Goal: Task Accomplishment & Management: Complete application form

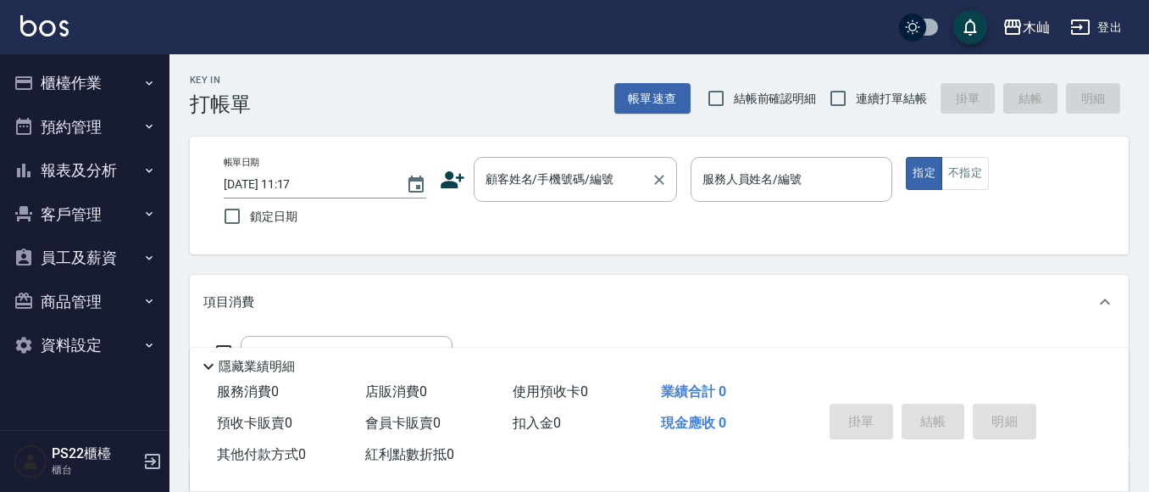
click at [554, 177] on div "顧客姓名/手機號碼/編號 顧客姓名/手機號碼/編號" at bounding box center [575, 179] width 203 height 45
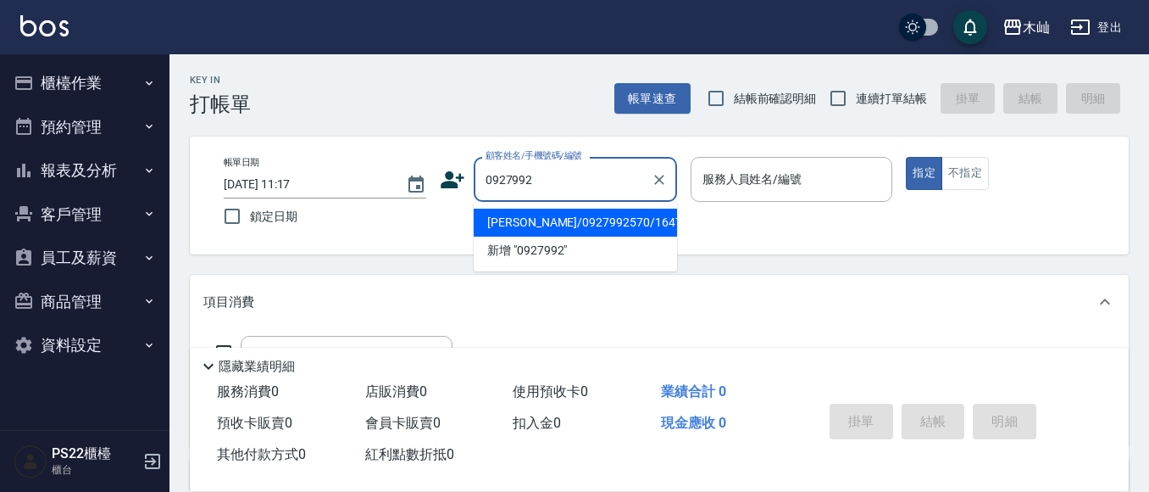
click at [587, 225] on li "[PERSON_NAME]/0927992570/16479" at bounding box center [575, 223] width 203 height 28
type input "[PERSON_NAME]/0927992570/16479"
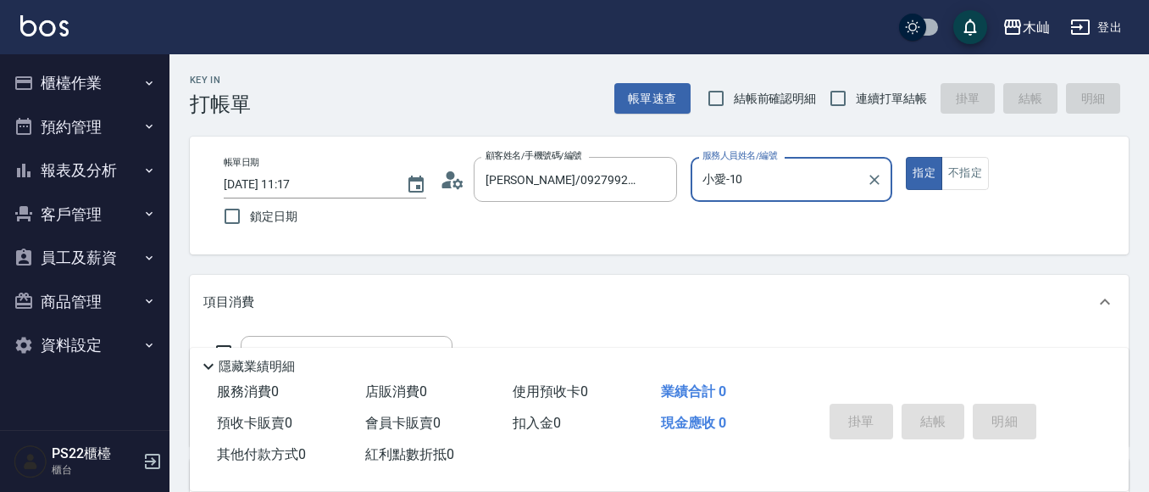
click at [772, 173] on input "小愛-10" at bounding box center [779, 179] width 162 height 30
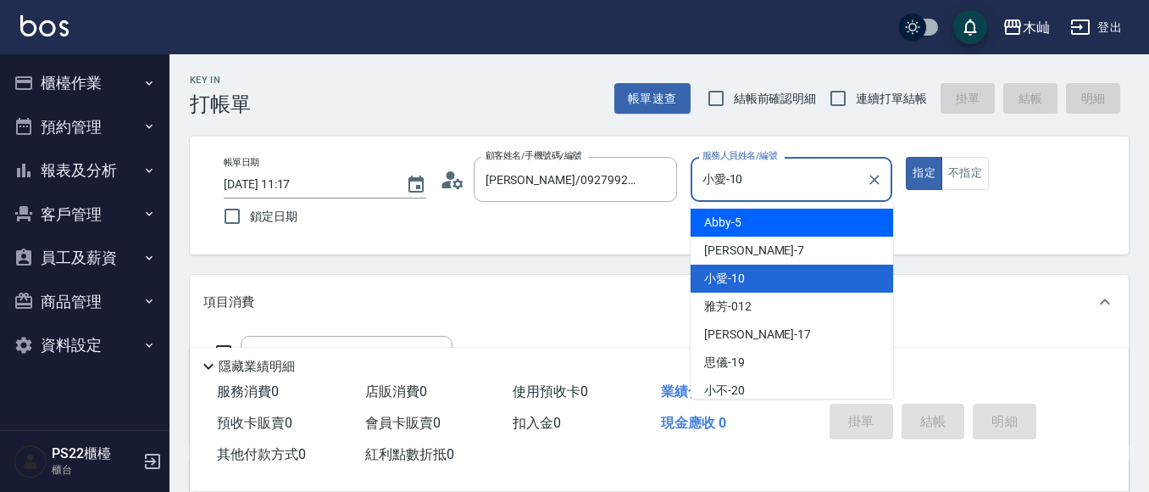
click at [766, 218] on div "Abby -5" at bounding box center [792, 223] width 203 height 28
type input "Abby-5"
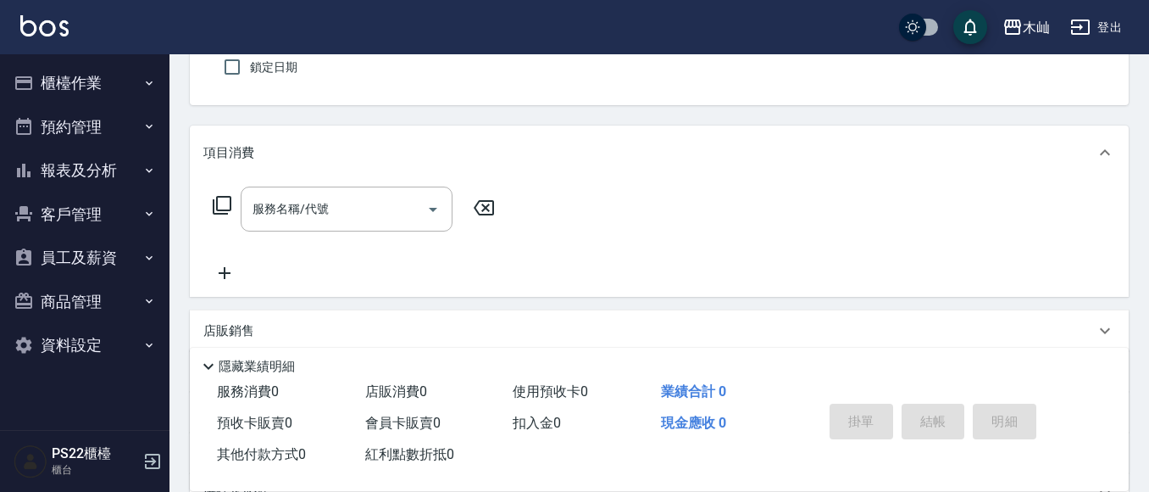
scroll to position [170, 0]
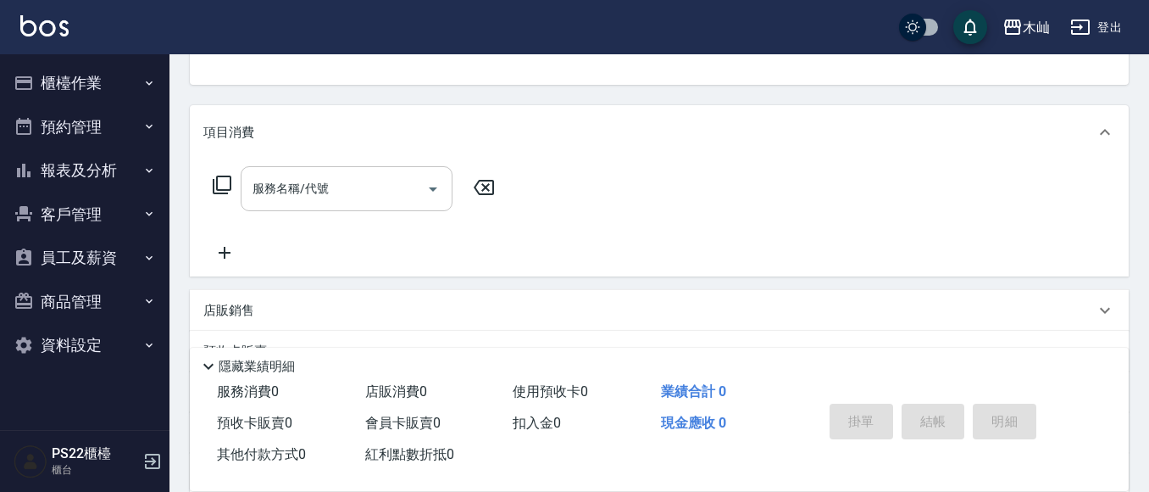
click at [334, 195] on input "服務名稱/代號" at bounding box center [333, 189] width 171 height 30
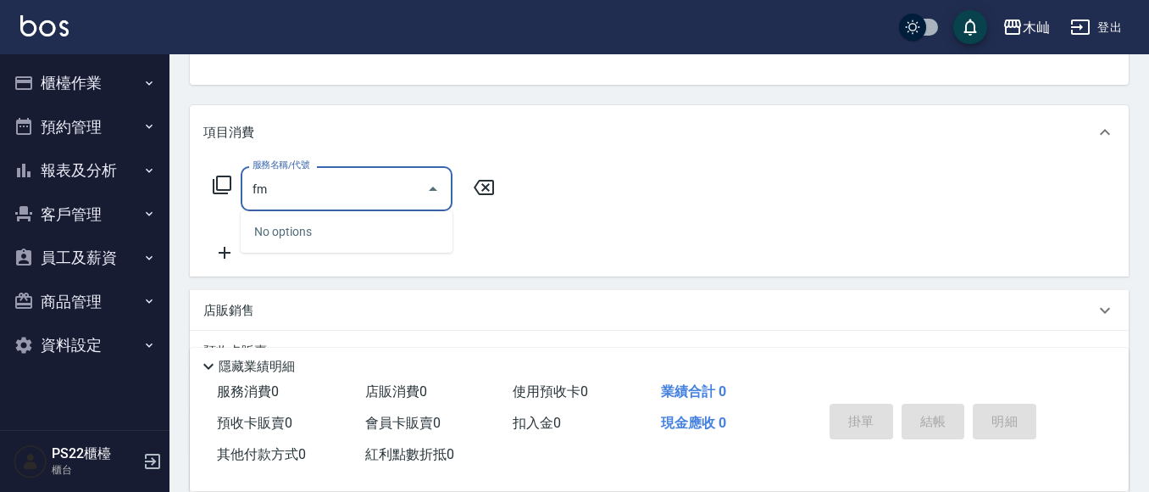
type input "f"
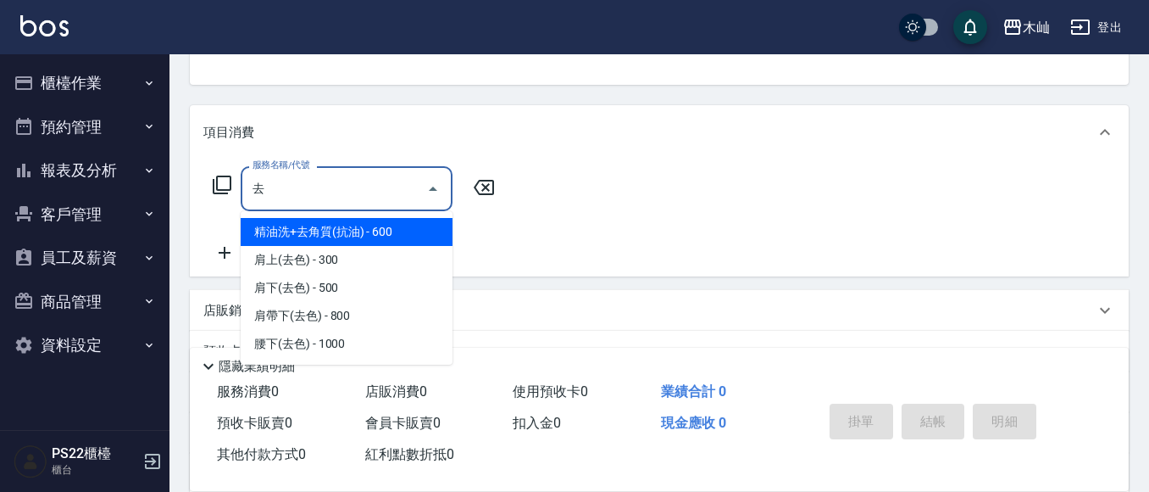
click at [282, 232] on span "精油洗+去角質(抗油) - 600" at bounding box center [347, 232] width 212 height 28
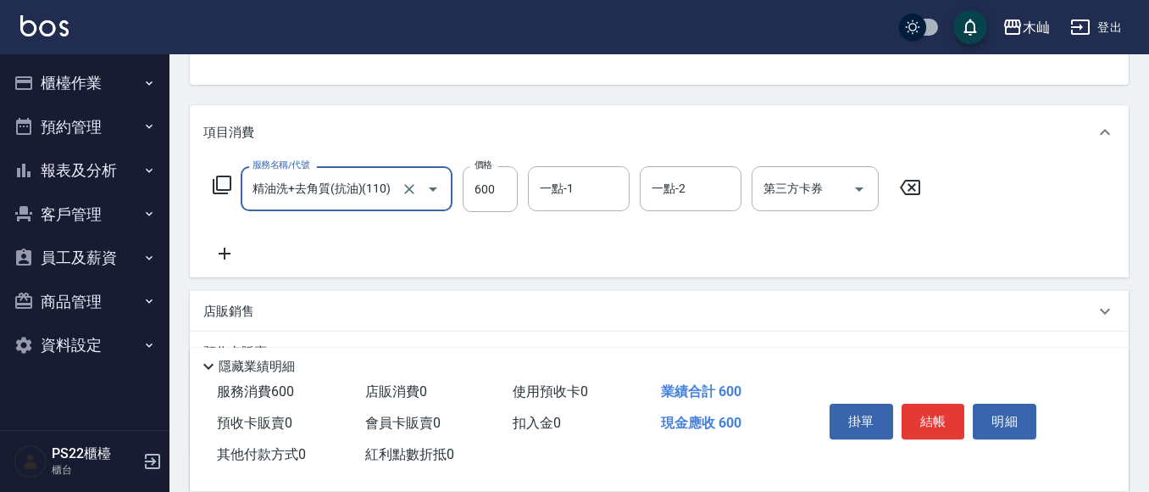
type input "精油洗+去角質(抗油)(110)"
click at [226, 249] on icon at bounding box center [224, 253] width 42 height 20
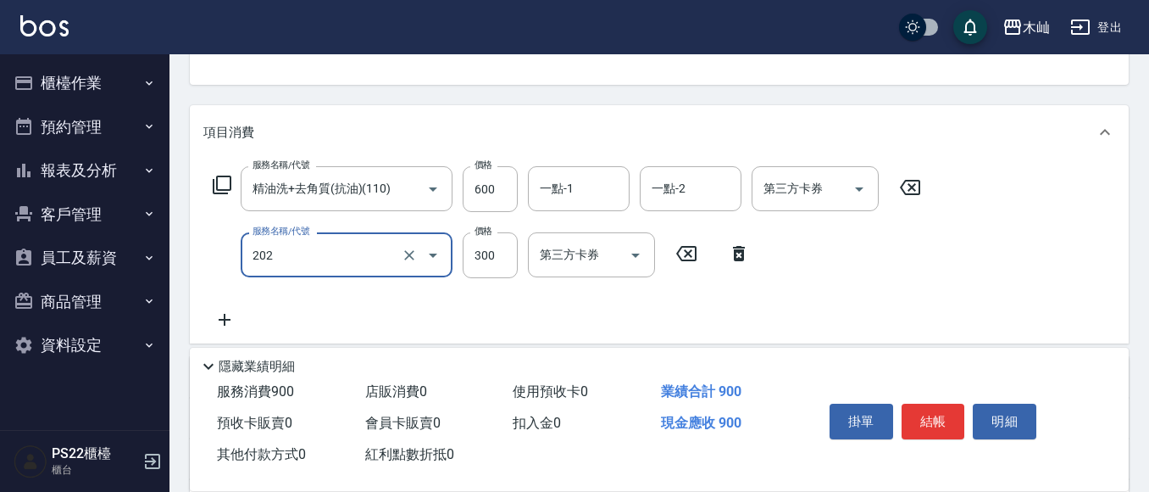
type input "單剪(202)"
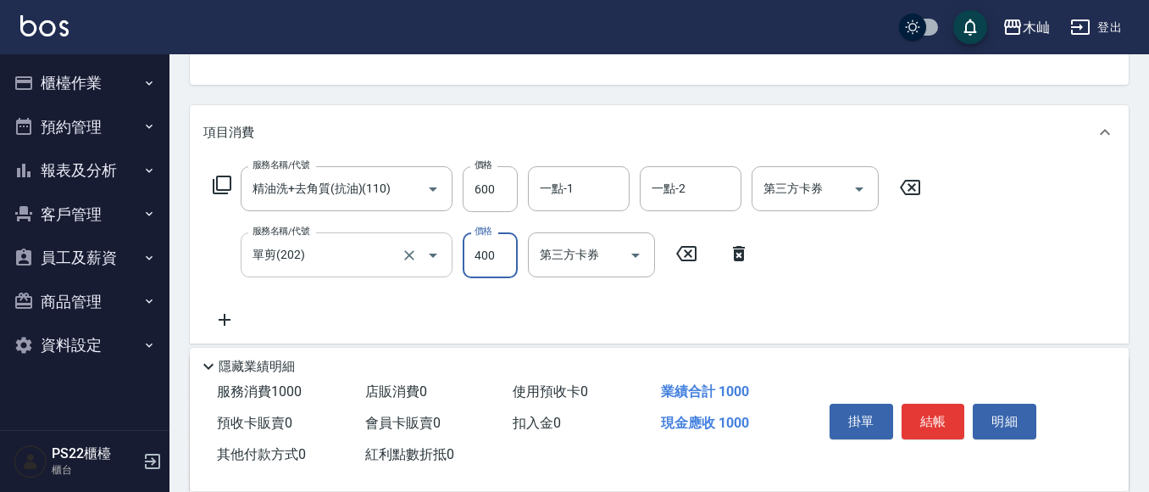
type input "400"
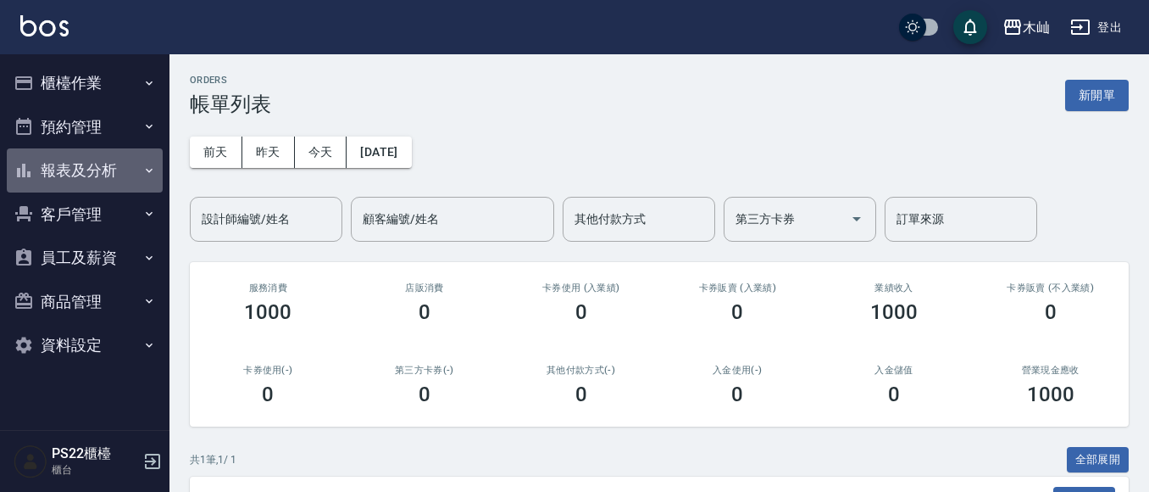
click at [75, 165] on button "報表及分析" at bounding box center [85, 170] width 156 height 44
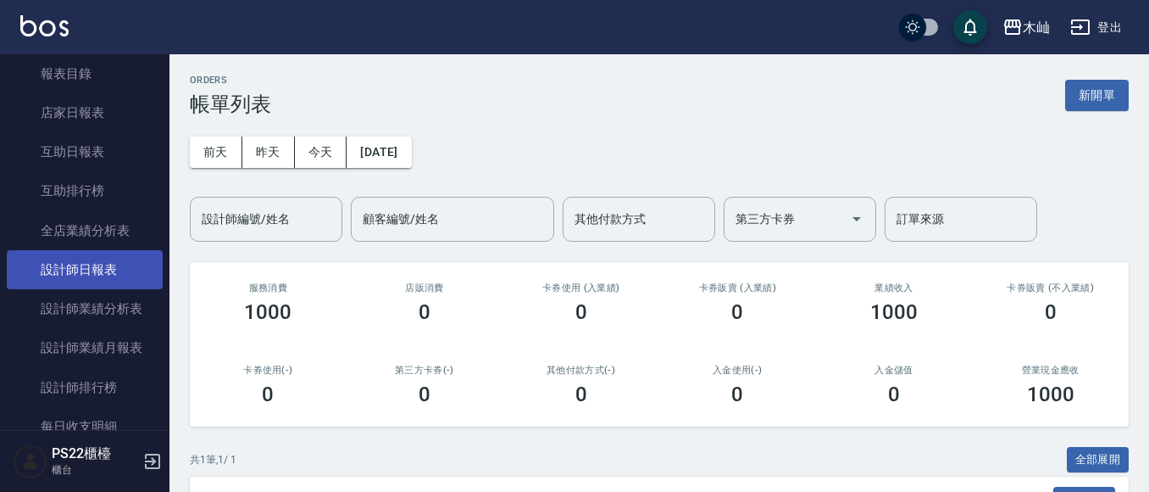
scroll to position [170, 0]
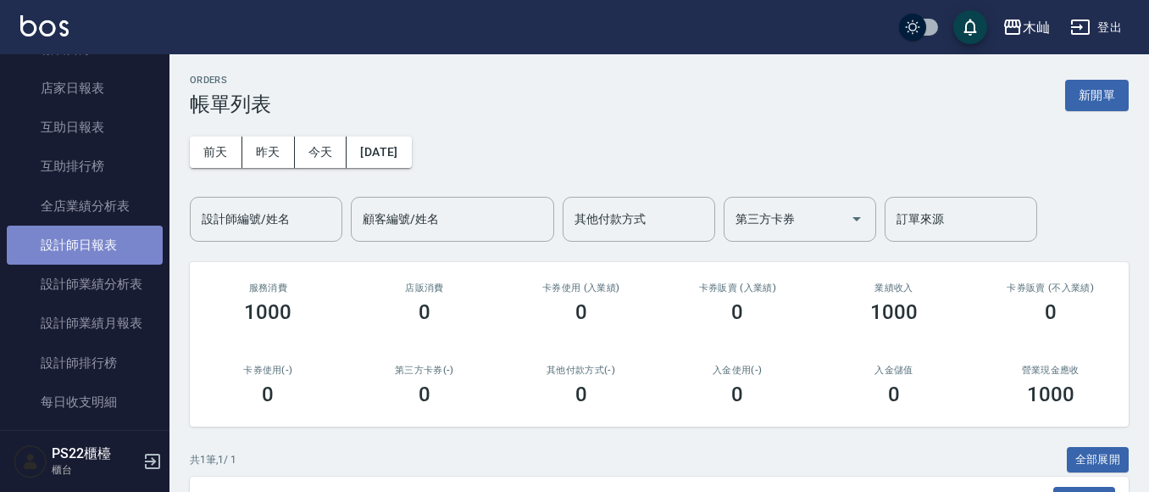
click at [99, 241] on link "設計師日報表" at bounding box center [85, 244] width 156 height 39
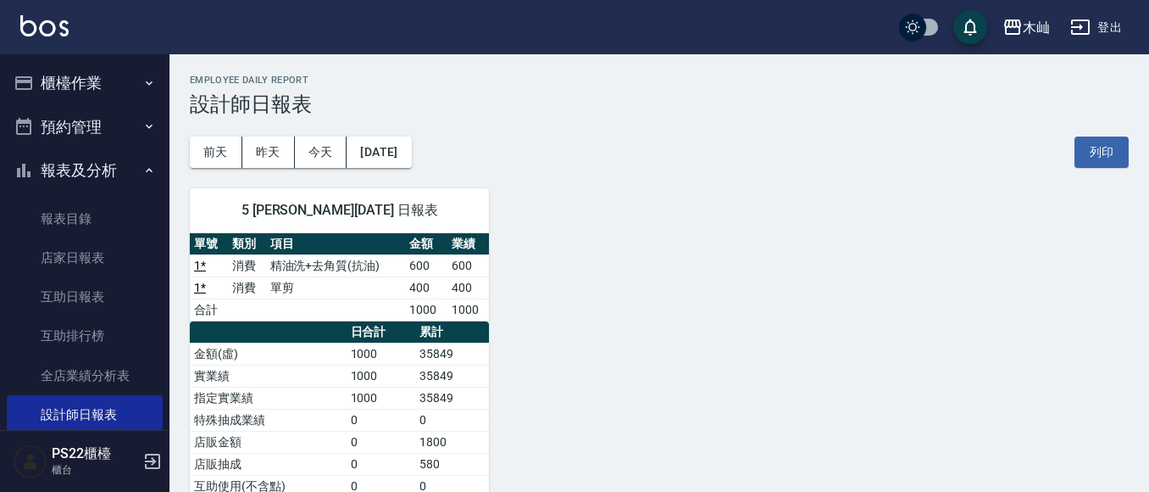
click at [76, 67] on button "櫃檯作業" at bounding box center [85, 83] width 156 height 44
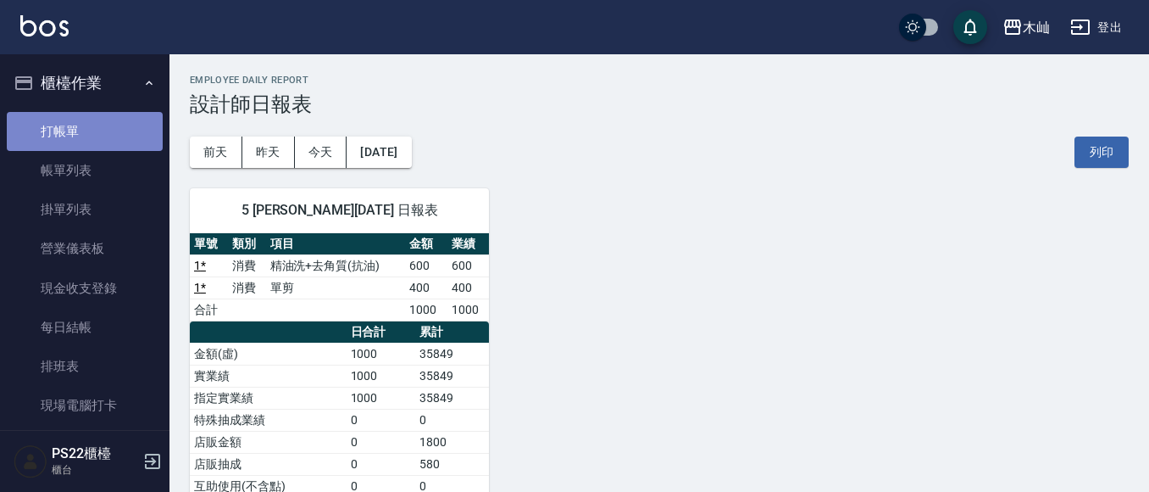
click at [96, 119] on link "打帳單" at bounding box center [85, 131] width 156 height 39
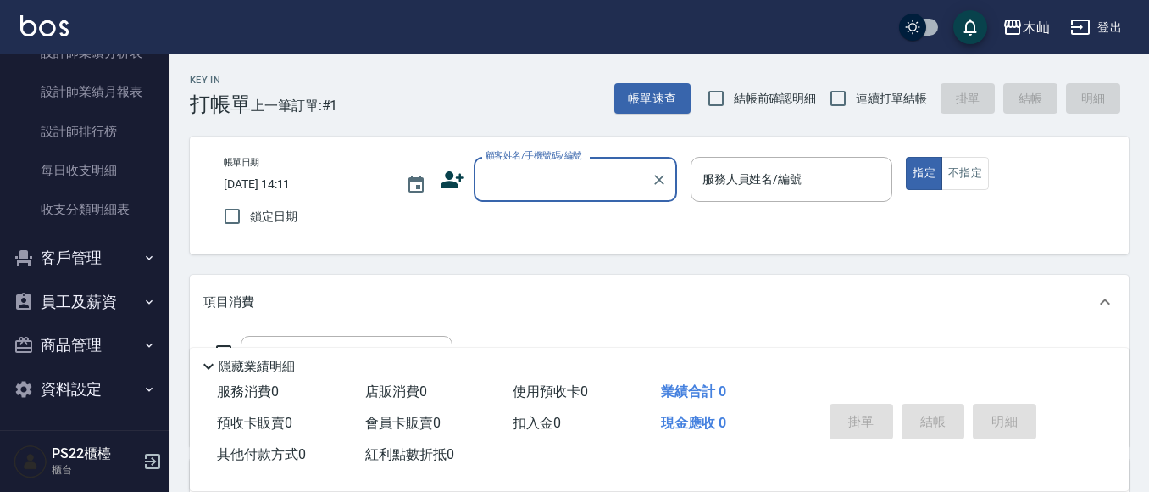
scroll to position [729, 0]
click at [98, 248] on button "客戶管理" at bounding box center [85, 257] width 156 height 44
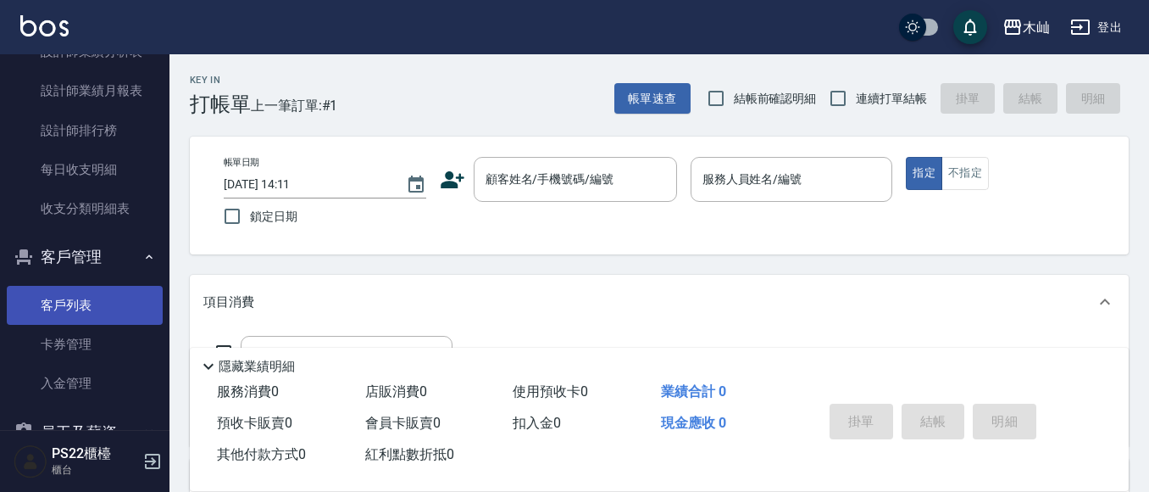
click at [68, 299] on link "客戶列表" at bounding box center [85, 305] width 156 height 39
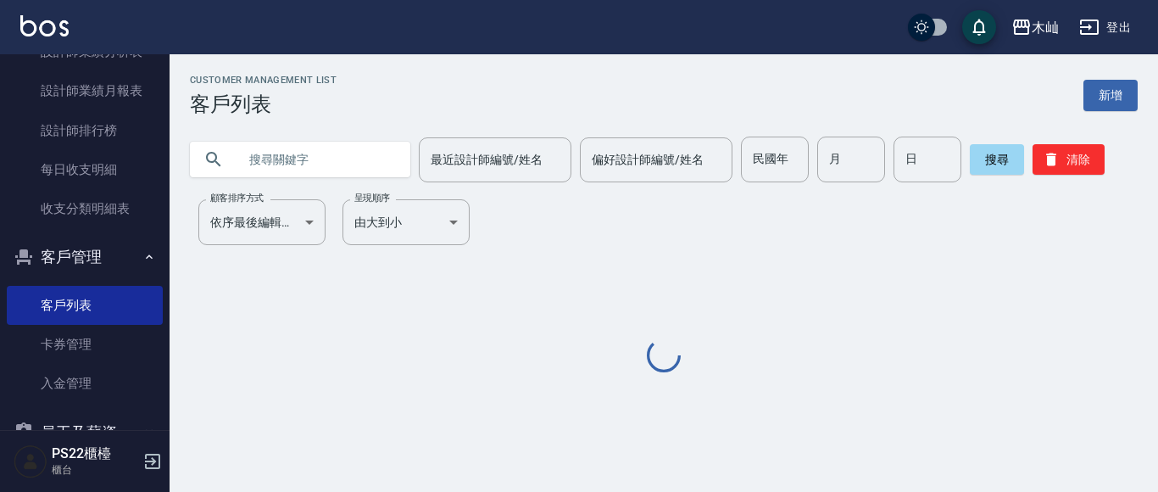
click at [295, 146] on input "text" at bounding box center [316, 159] width 159 height 46
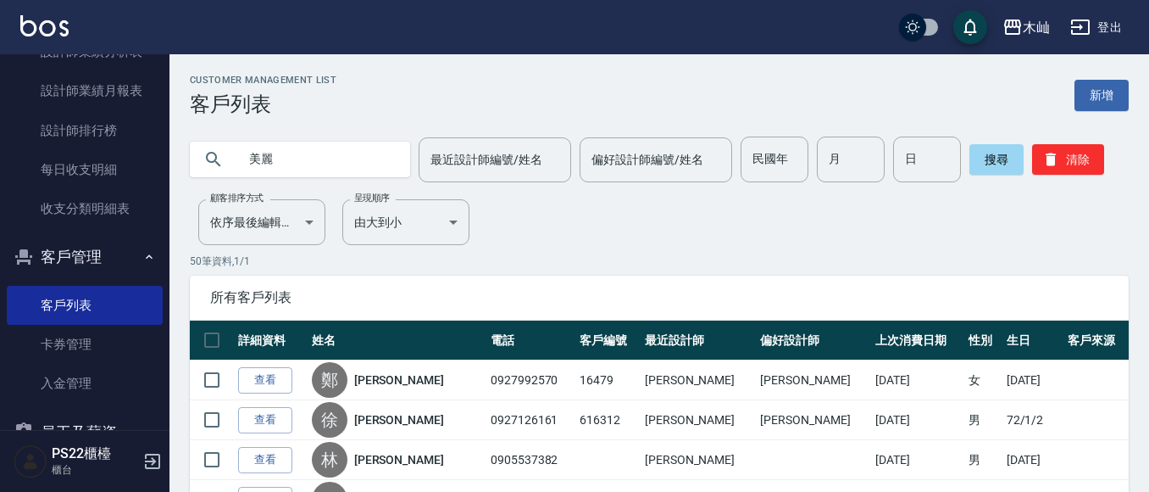
type input "美麗"
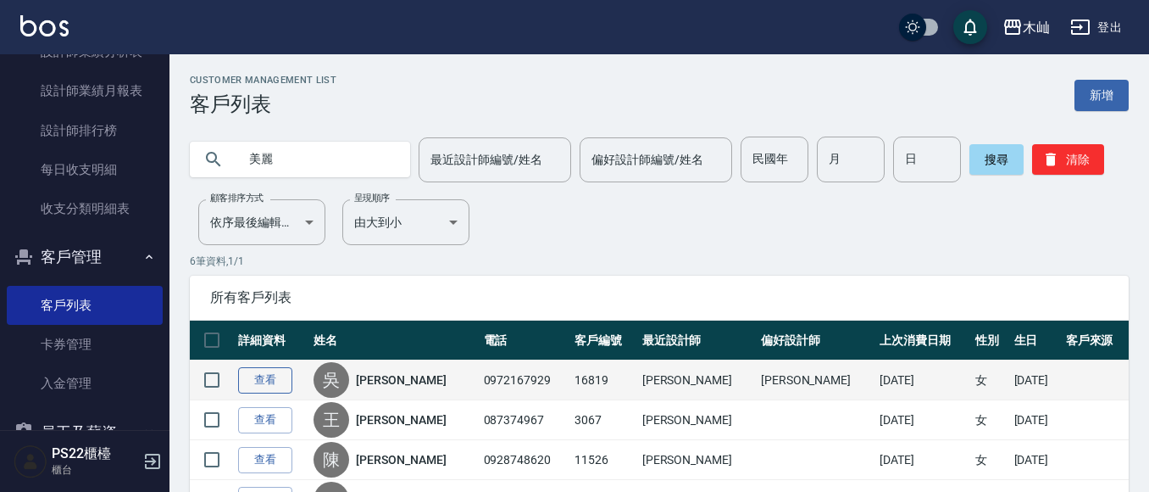
drag, startPoint x: 242, startPoint y: 376, endPoint x: 315, endPoint y: 311, distance: 97.3
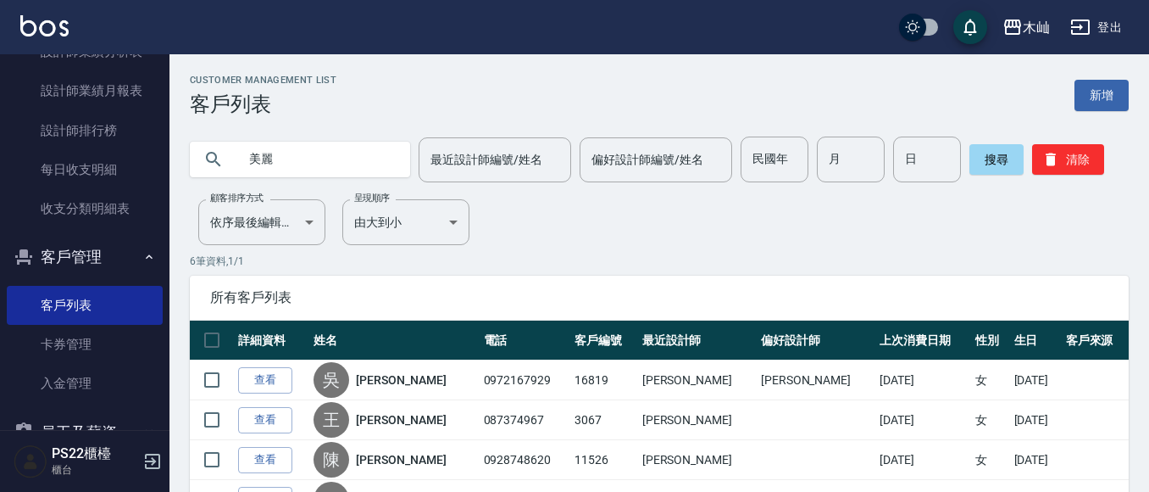
click at [243, 376] on link "查看" at bounding box center [265, 380] width 54 height 26
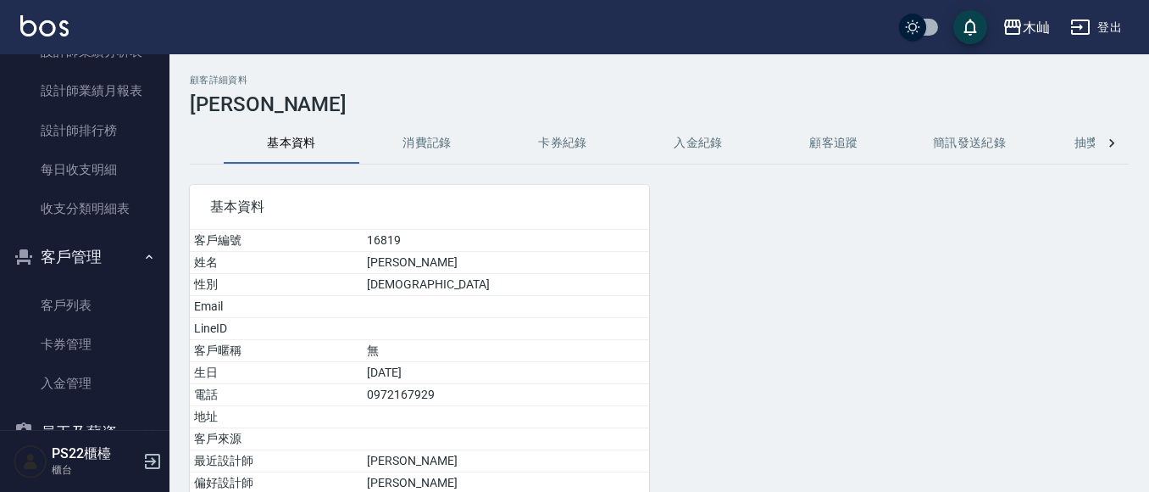
click at [424, 143] on button "消費記錄" at bounding box center [427, 143] width 136 height 41
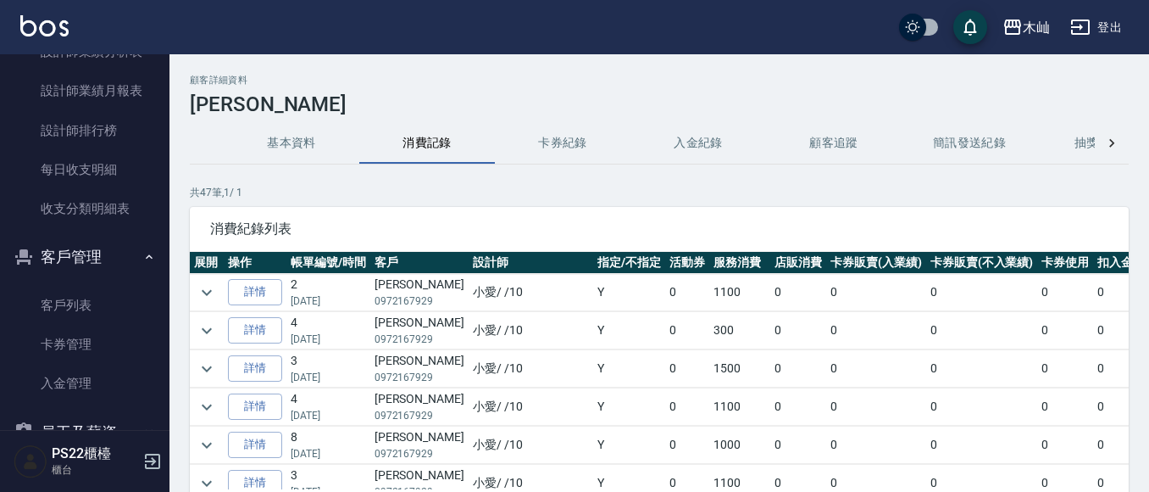
click at [192, 369] on td at bounding box center [207, 368] width 34 height 37
click at [211, 375] on icon "expand row" at bounding box center [207, 369] width 20 height 20
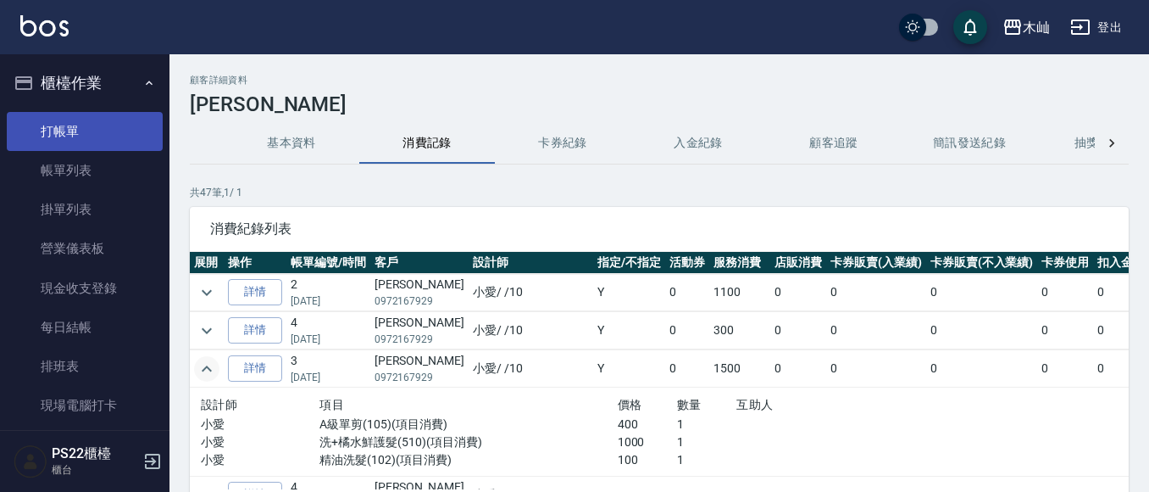
click at [38, 134] on link "打帳單" at bounding box center [85, 131] width 156 height 39
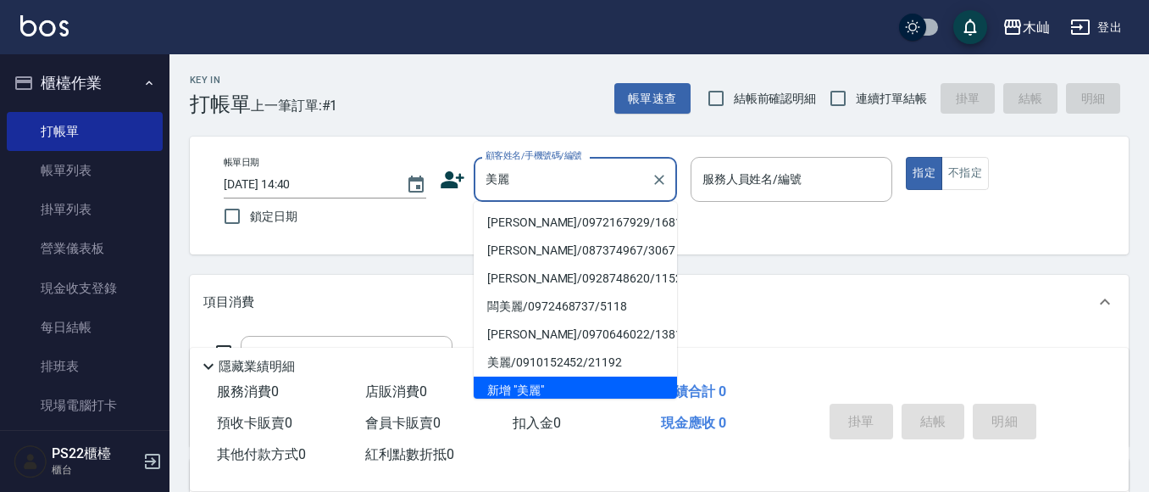
click at [537, 214] on li "[PERSON_NAME]/0972167929/16819" at bounding box center [575, 223] width 203 height 28
type input "[PERSON_NAME]/0972167929/16819"
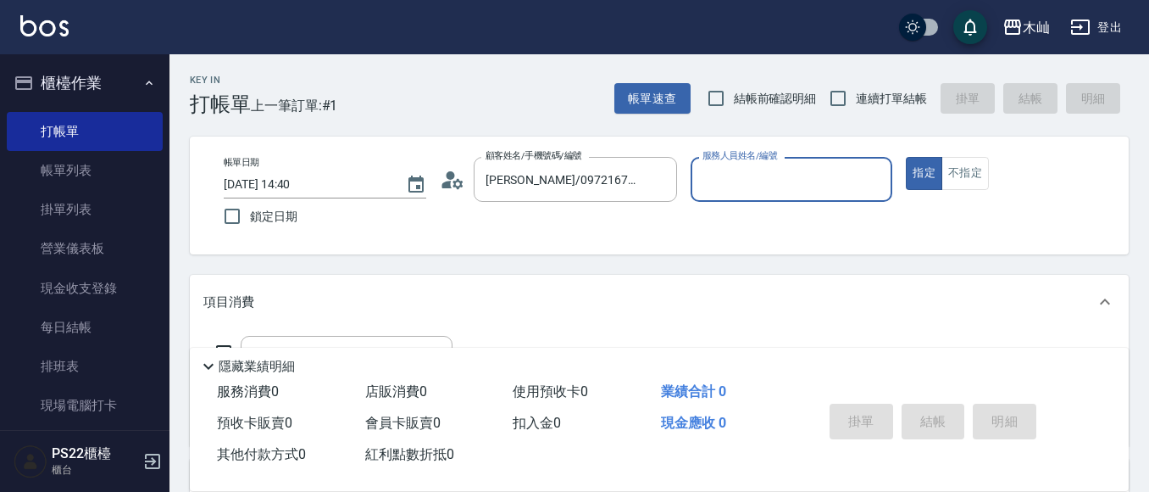
type input "小愛-10"
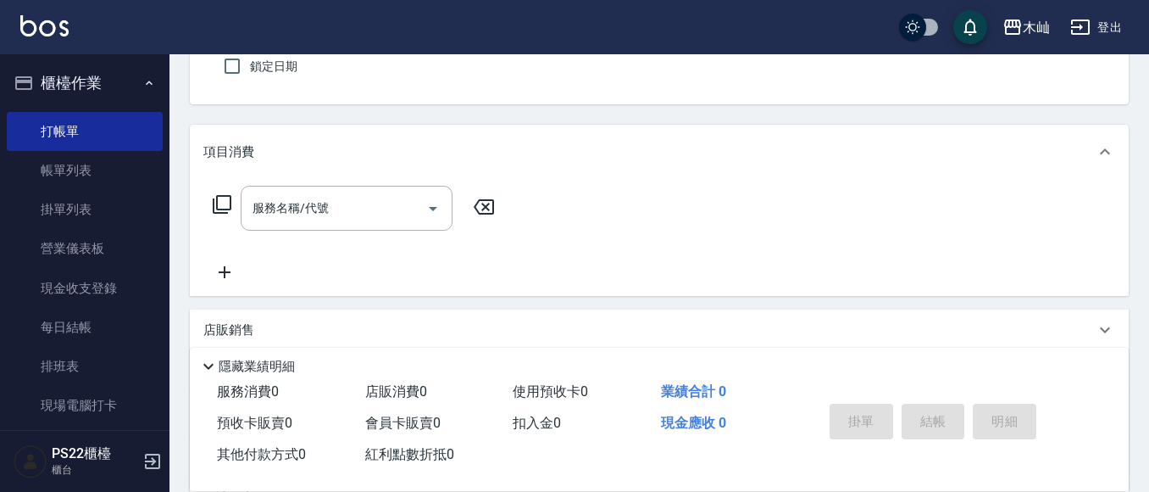
scroll to position [170, 0]
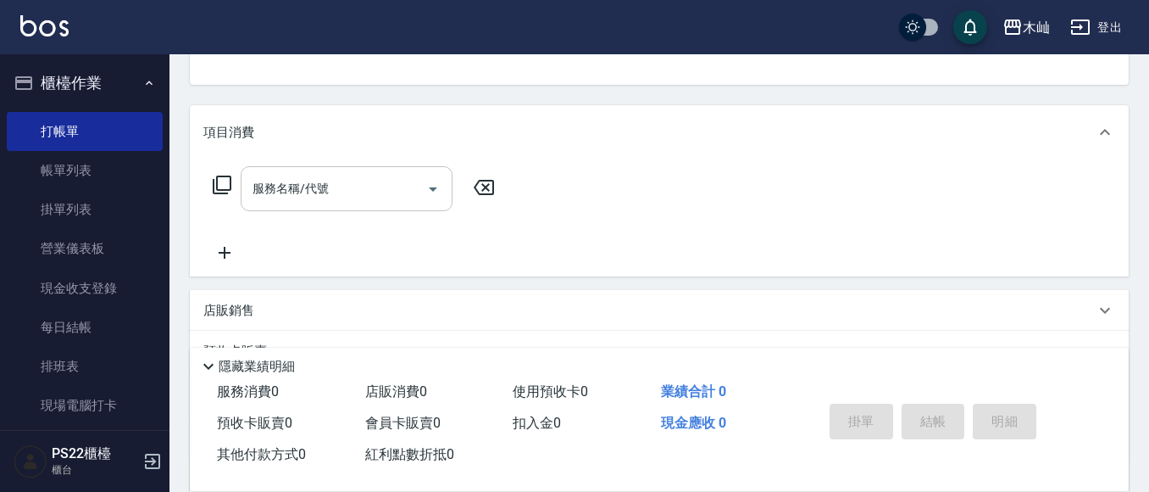
click at [340, 184] on input "服務名稱/代號" at bounding box center [333, 189] width 171 height 30
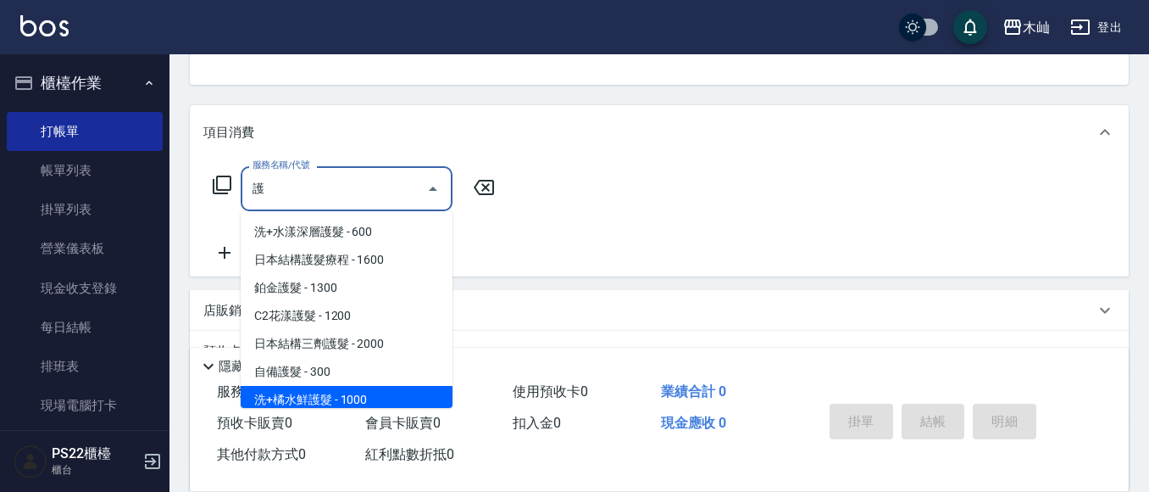
click at [307, 387] on span "洗+橘水鮮護髮 - 1000" at bounding box center [347, 400] width 212 height 28
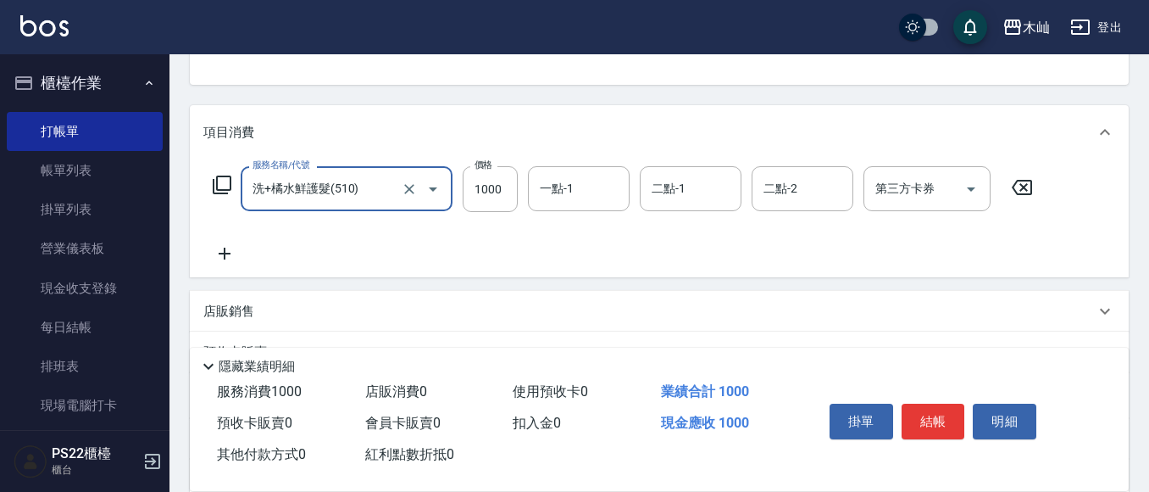
type input "洗+橘水鮮護髮(510)"
click at [231, 253] on icon at bounding box center [224, 253] width 42 height 20
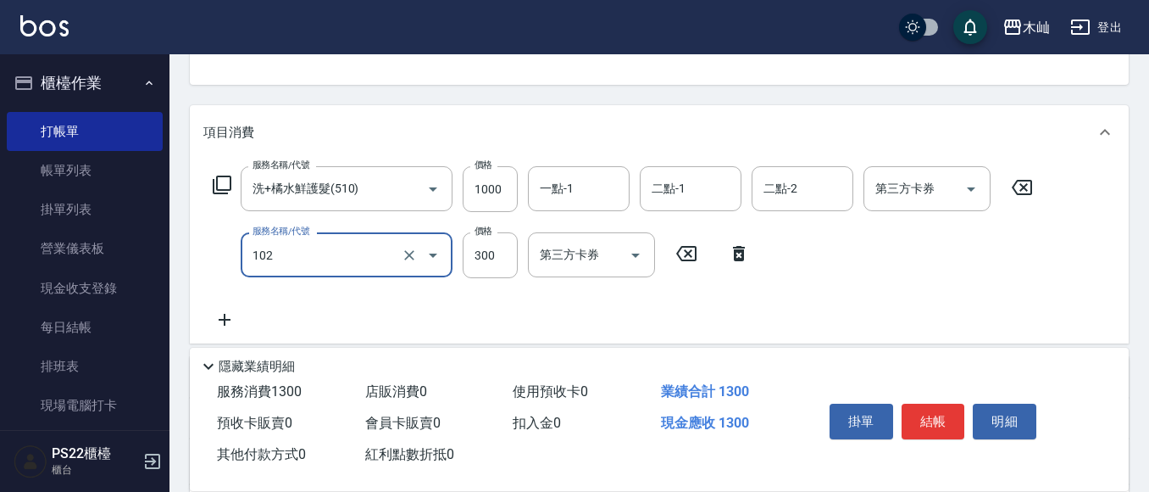
type input "精油洗髮(102)"
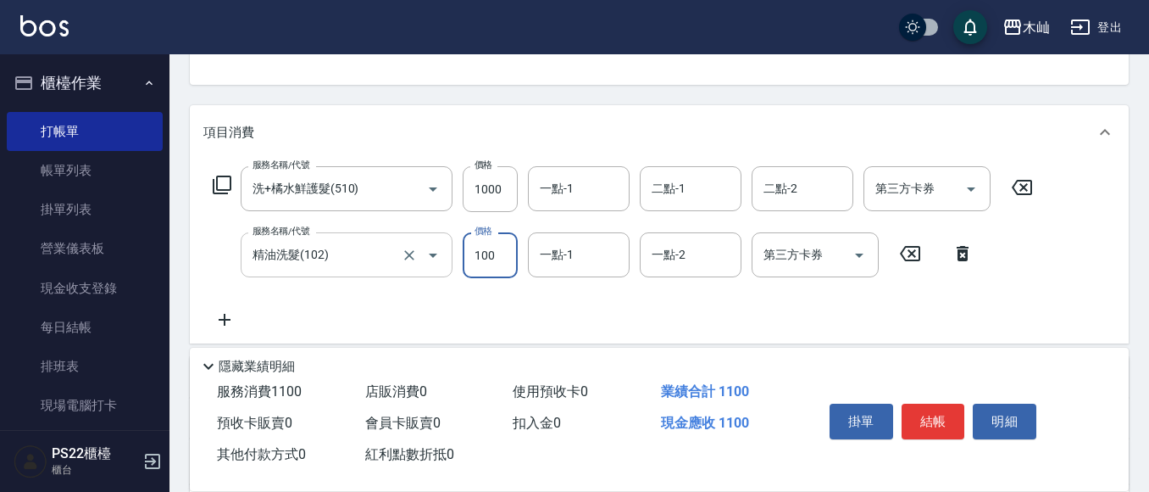
type input "100"
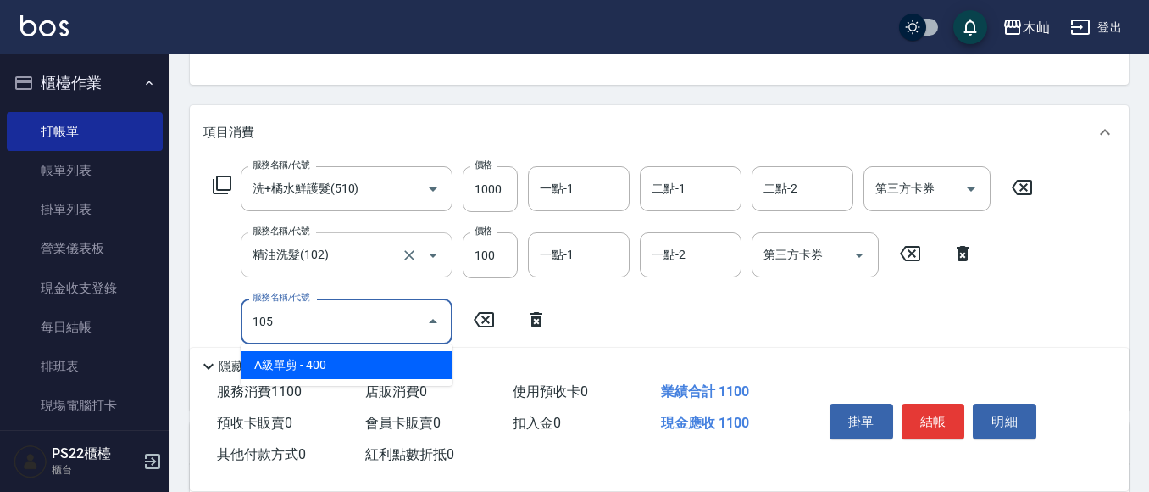
type input "A級單剪(105)"
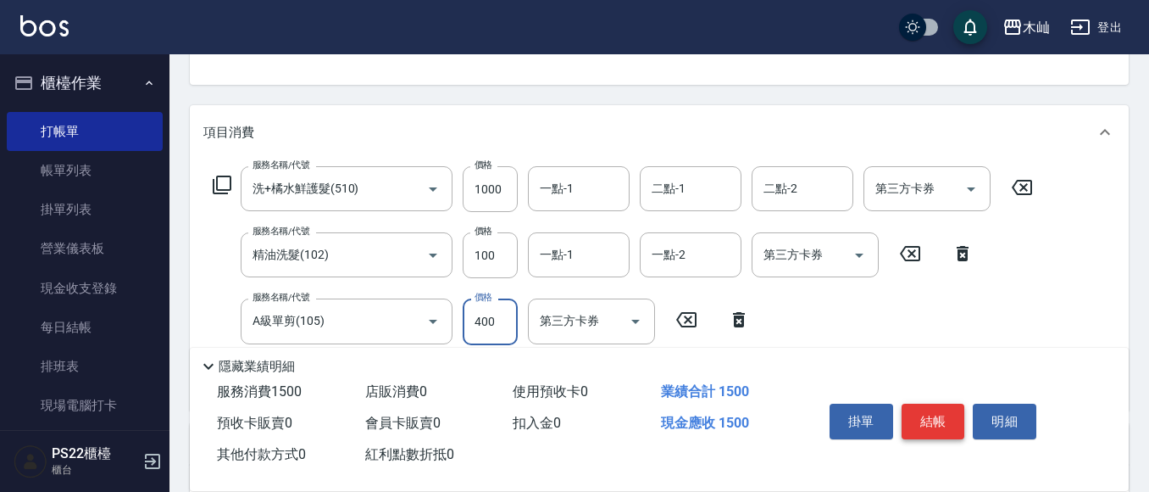
click at [938, 408] on button "結帳" at bounding box center [934, 421] width 64 height 36
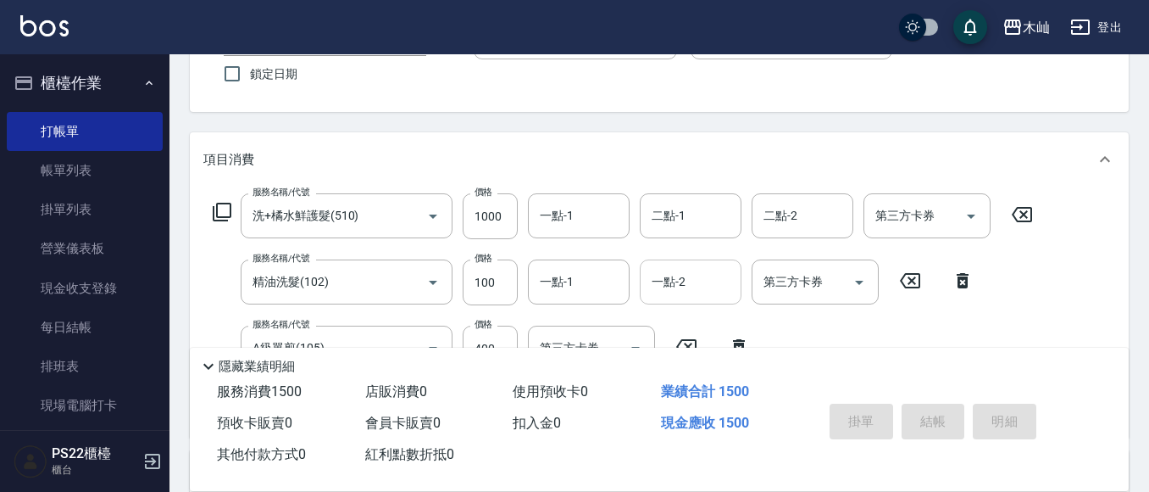
scroll to position [75, 0]
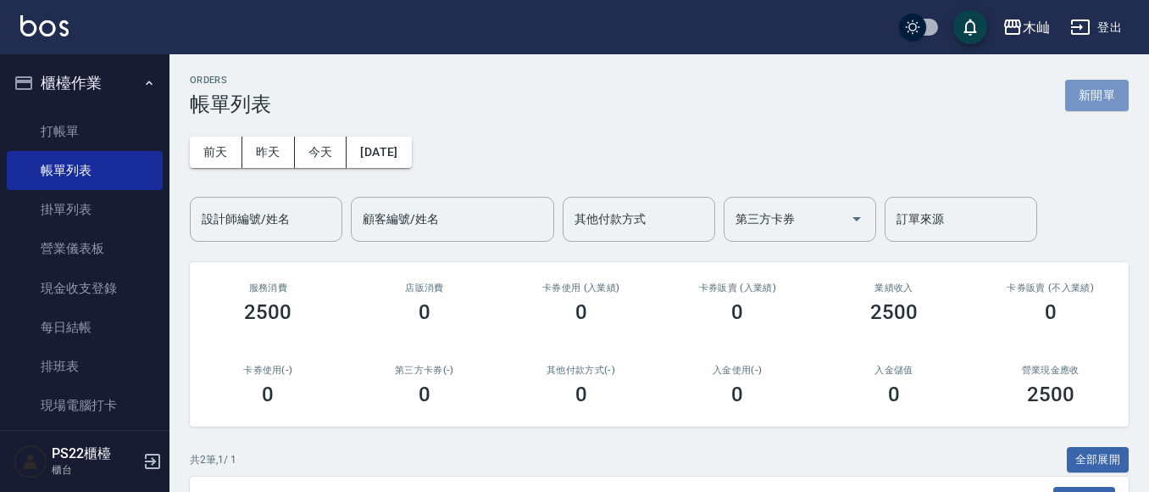
click at [1116, 108] on button "新開單" at bounding box center [1097, 95] width 64 height 31
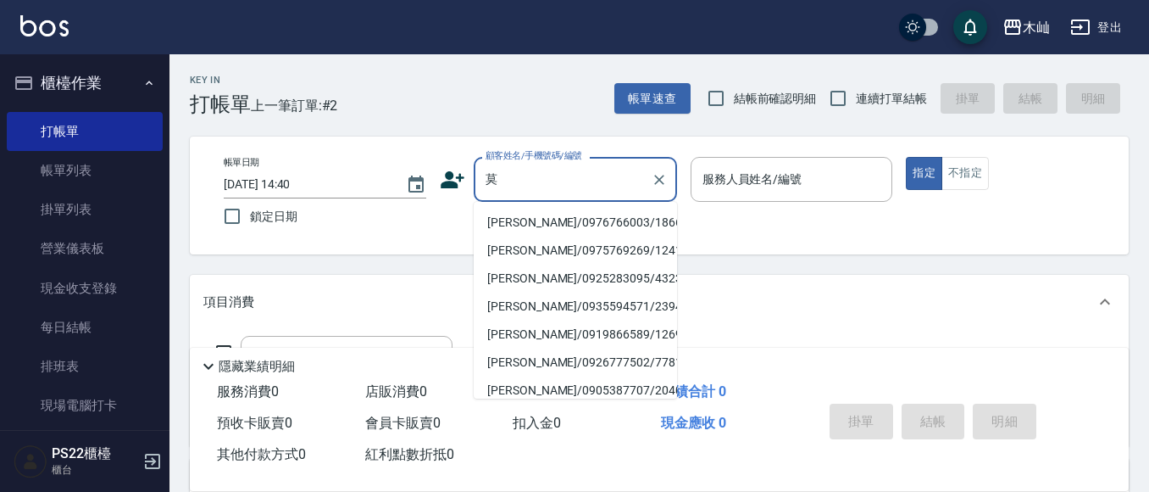
type input "默"
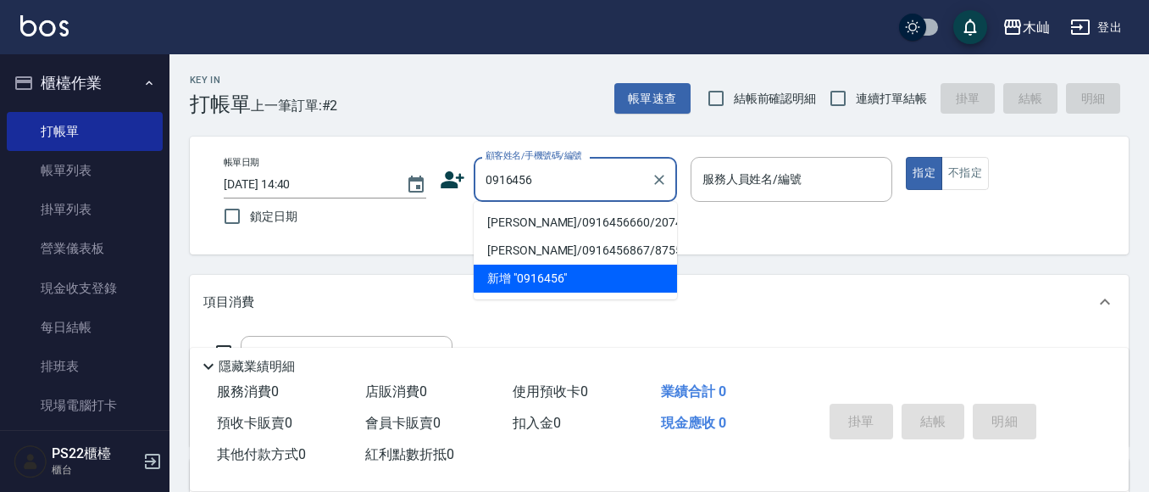
click at [616, 221] on li "[PERSON_NAME]/0916456660/20745" at bounding box center [575, 223] width 203 height 28
type input "[PERSON_NAME]/0916456660/20745"
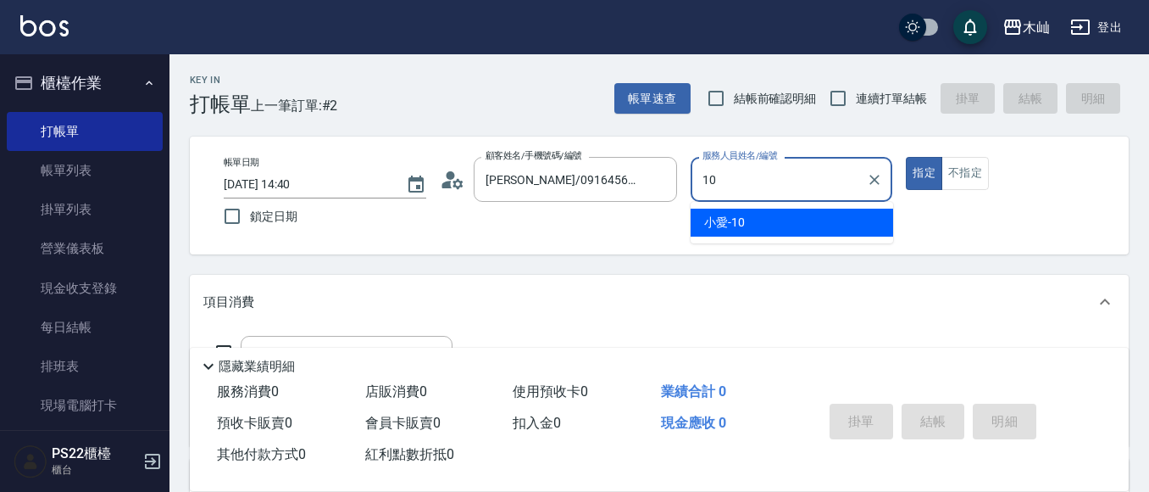
type input "小愛-10"
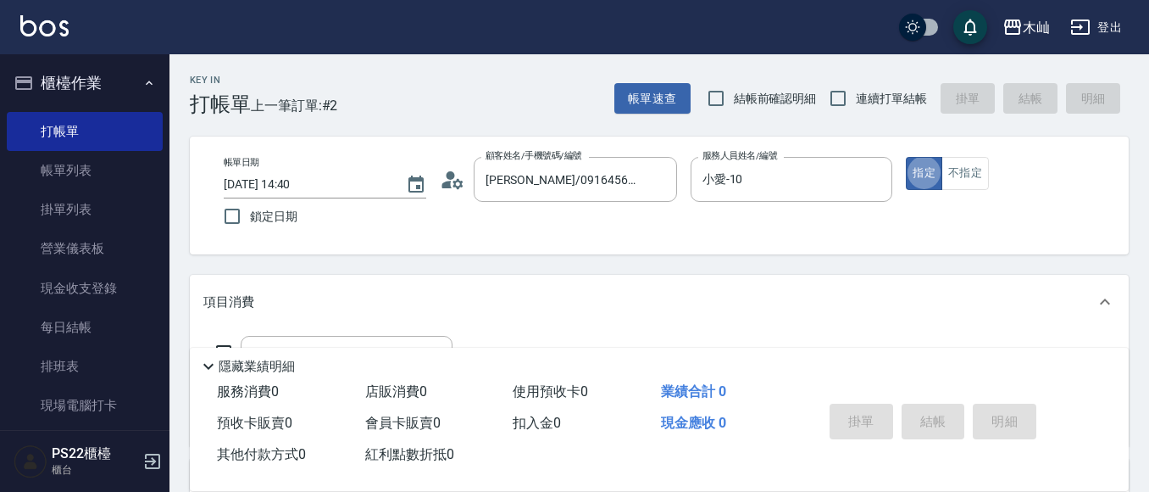
type button "true"
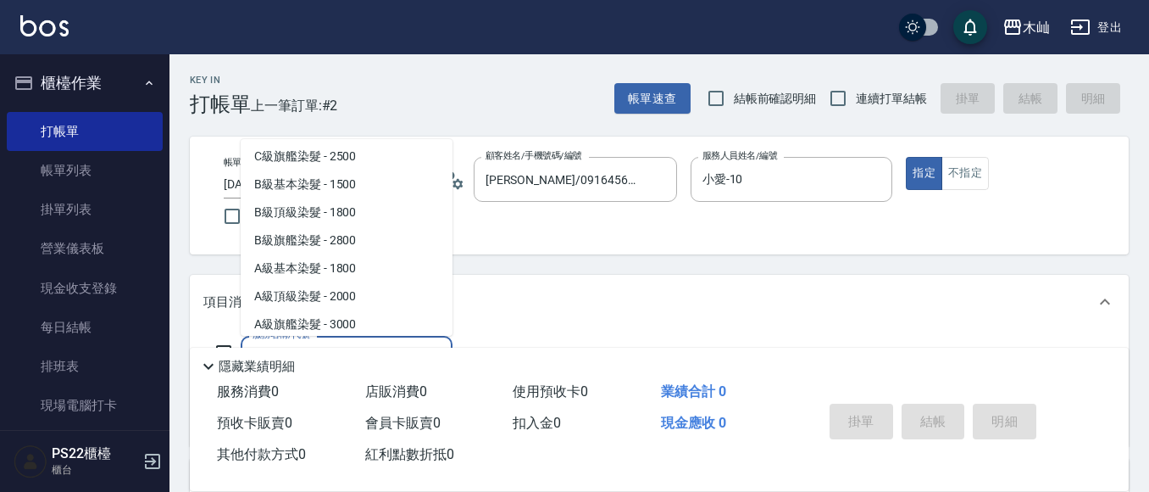
scroll to position [170, 0]
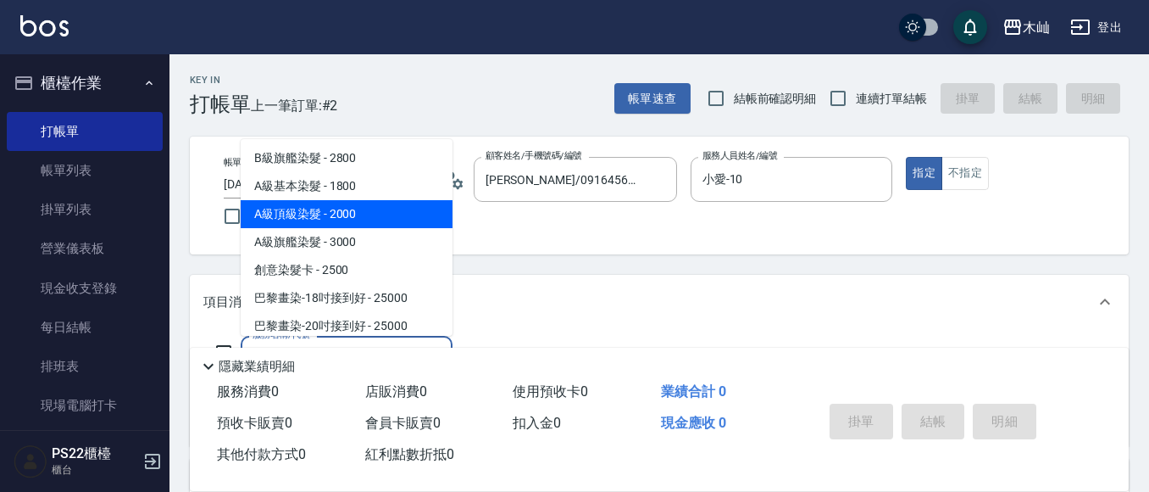
click at [360, 225] on span "A級頂級染髮 - 2000" at bounding box center [347, 214] width 212 height 28
type input "A級頂級染髮(832)"
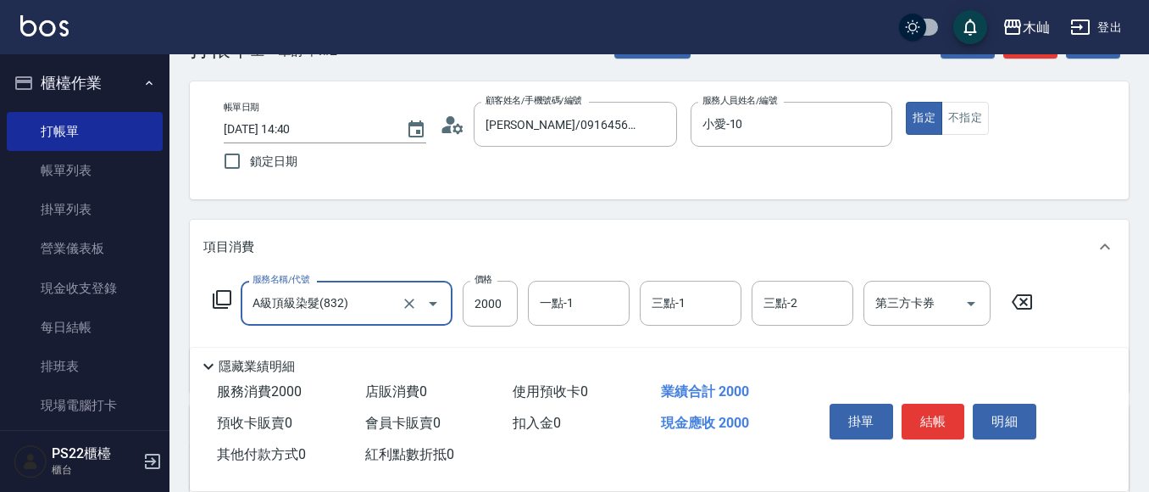
scroll to position [85, 0]
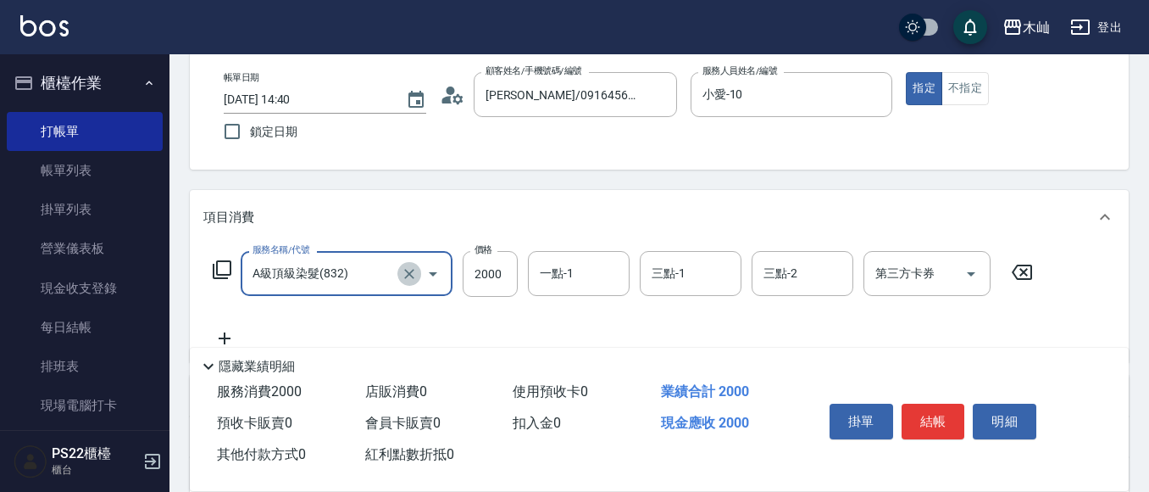
click at [407, 275] on icon "Clear" at bounding box center [409, 273] width 17 height 17
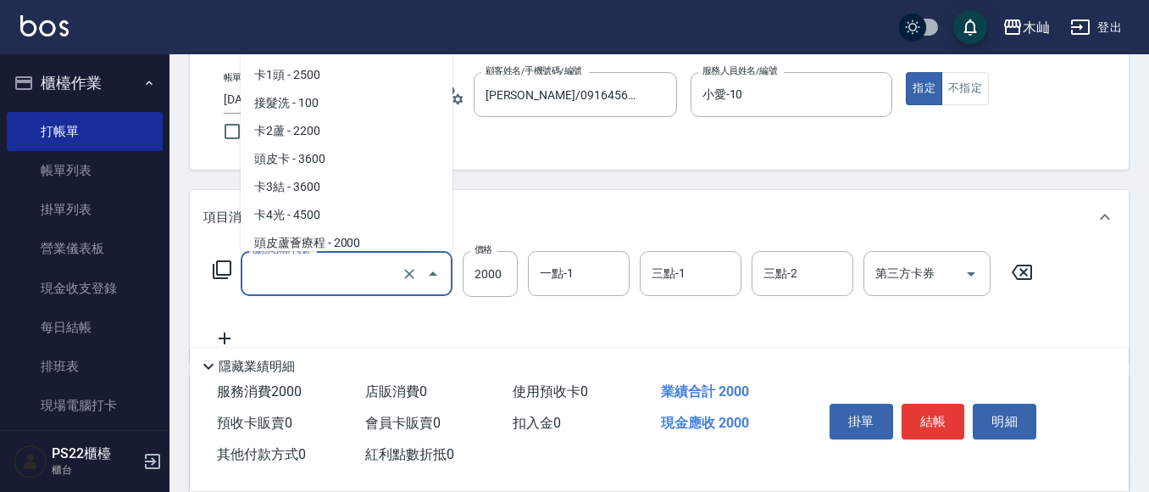
drag, startPoint x: 367, startPoint y: 277, endPoint x: 387, endPoint y: 248, distance: 35.5
click at [374, 264] on input "服務名稱/代號" at bounding box center [322, 274] width 149 height 30
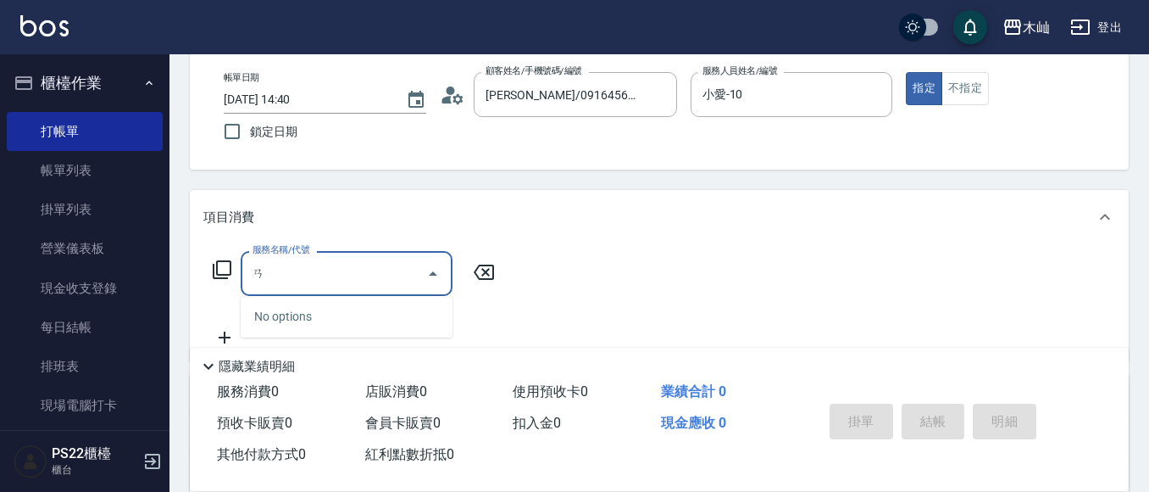
type input "俺"
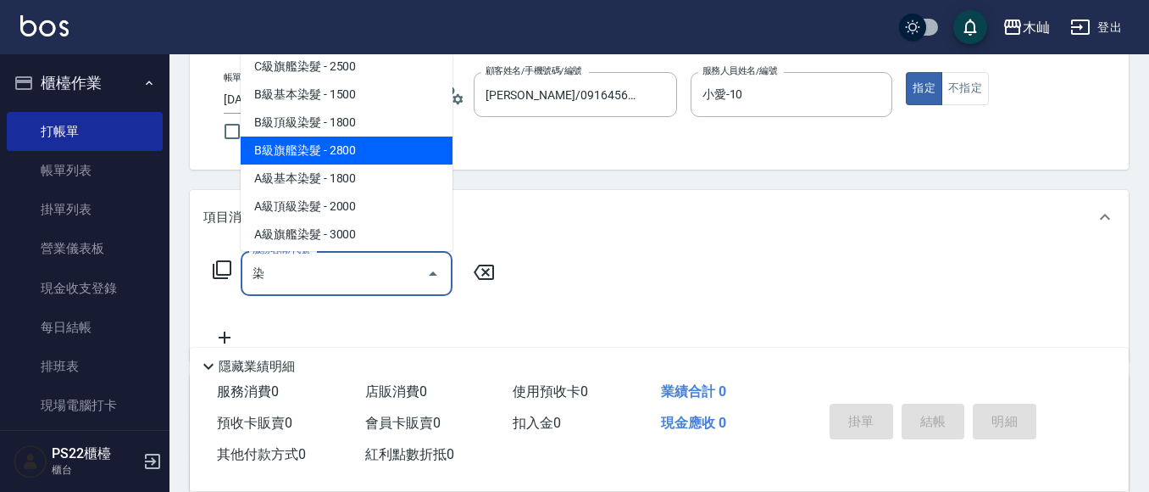
scroll to position [85, 0]
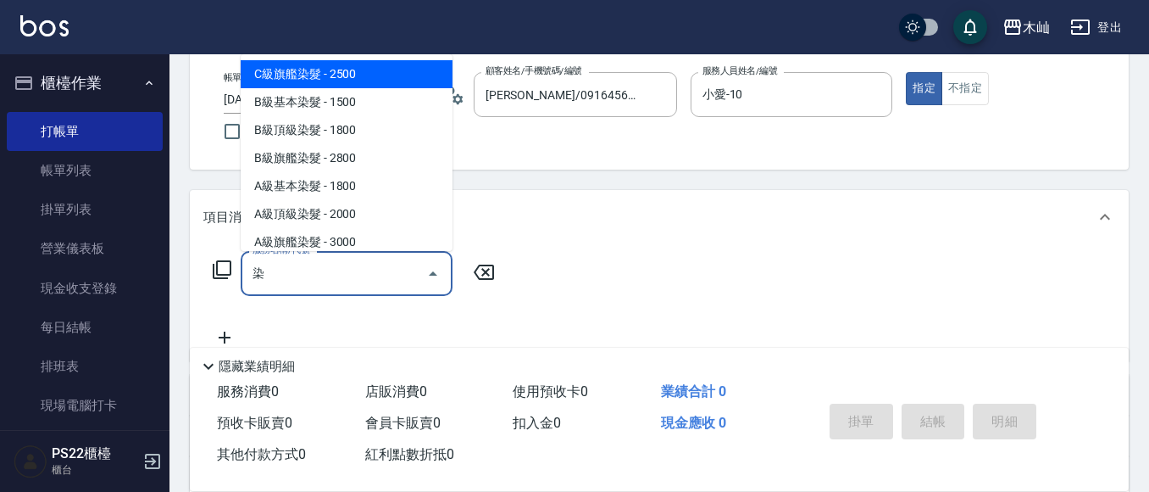
click at [348, 80] on span "C級旗艦染髮 - 2500" at bounding box center [347, 74] width 212 height 28
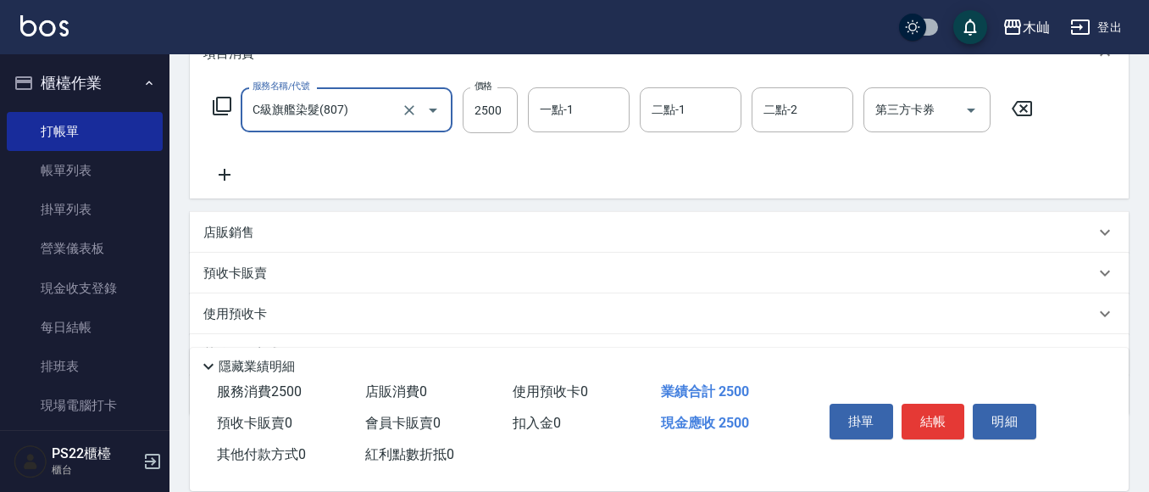
scroll to position [254, 0]
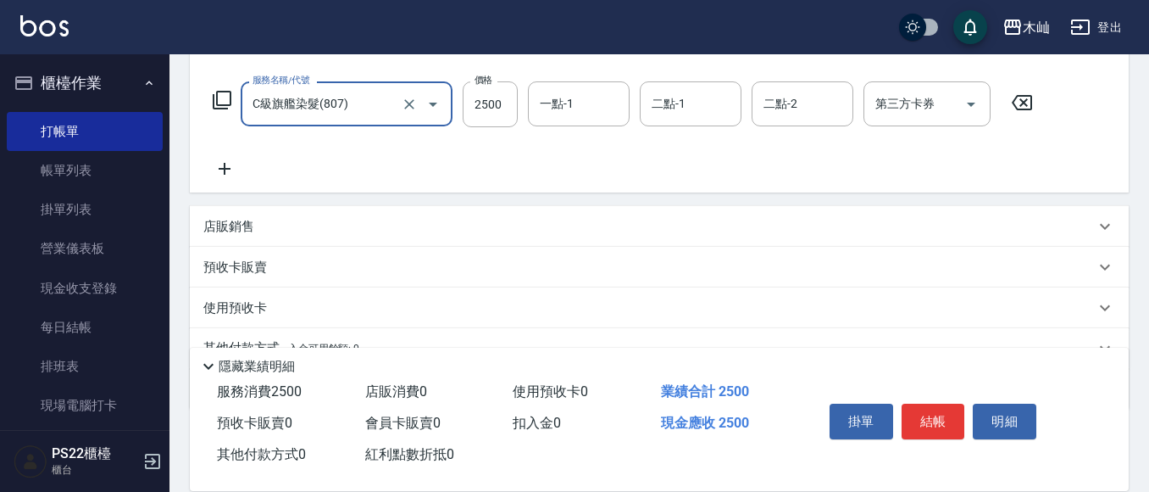
type input "C級旗艦染髮(807)"
click at [220, 186] on div "服務名稱/代號 C級旗艦染髮(807) 服務名稱/代號 價格 2500 價格 一點-1 一點-1 二點-1 二點-1 二點-2 二點-2 第三方卡券 第三方卡券" at bounding box center [659, 134] width 939 height 118
click at [226, 176] on icon at bounding box center [224, 169] width 42 height 20
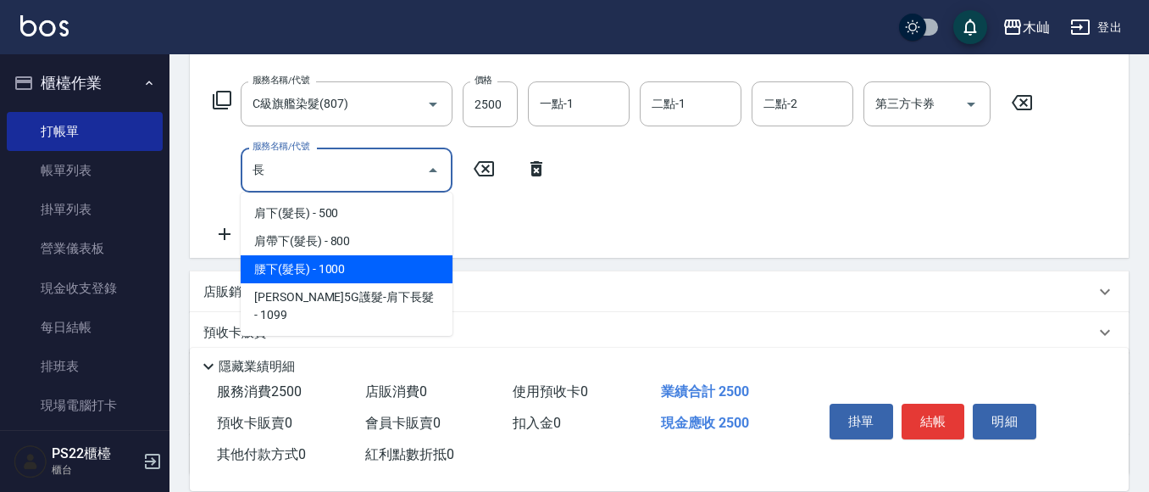
click at [341, 268] on span "腰下(髮長) - 1000" at bounding box center [347, 269] width 212 height 28
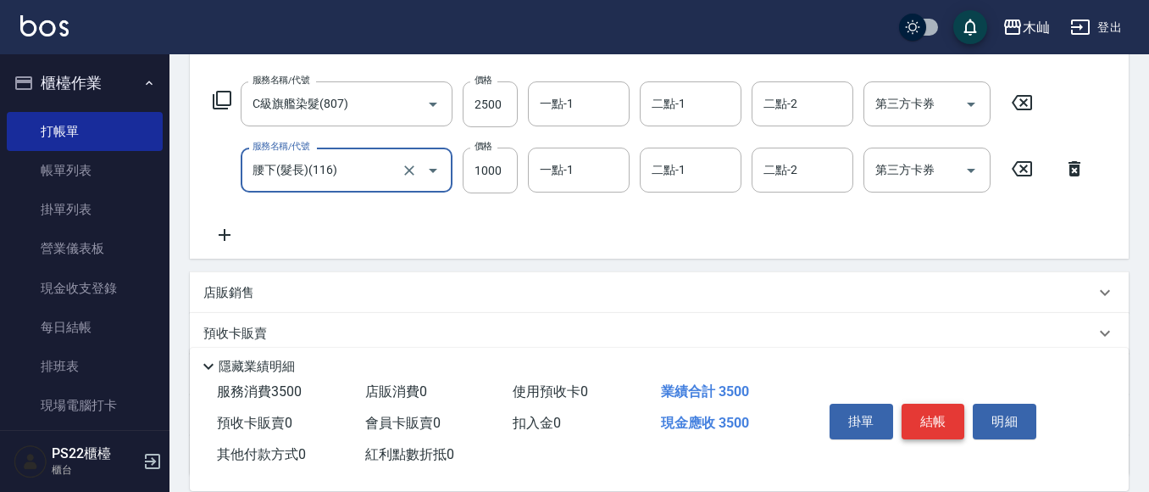
type input "腰下(髮長)(116)"
click at [944, 418] on button "結帳" at bounding box center [934, 421] width 64 height 36
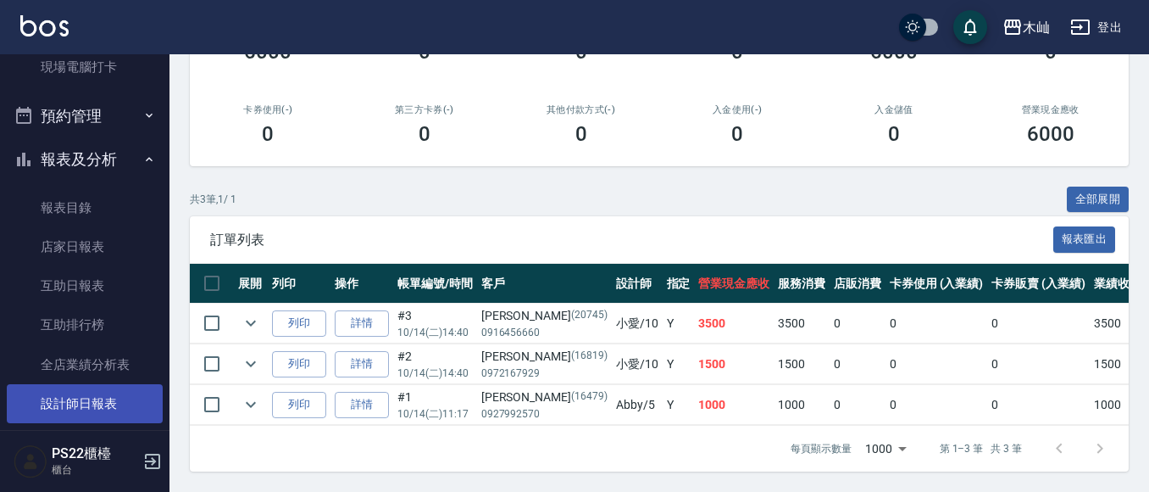
scroll to position [339, 0]
click at [75, 392] on link "設計師日報表" at bounding box center [85, 402] width 156 height 39
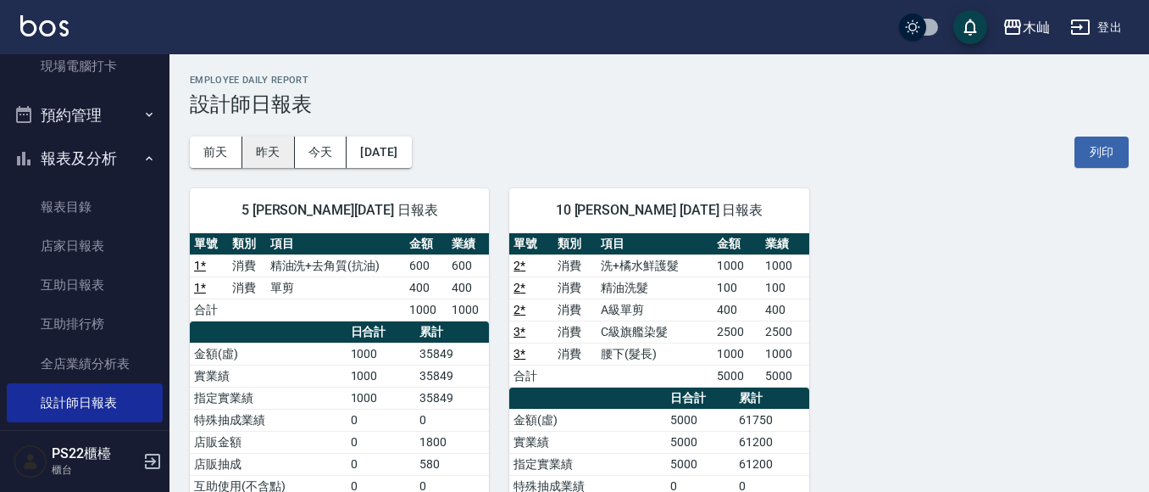
click at [279, 153] on button "昨天" at bounding box center [268, 151] width 53 height 31
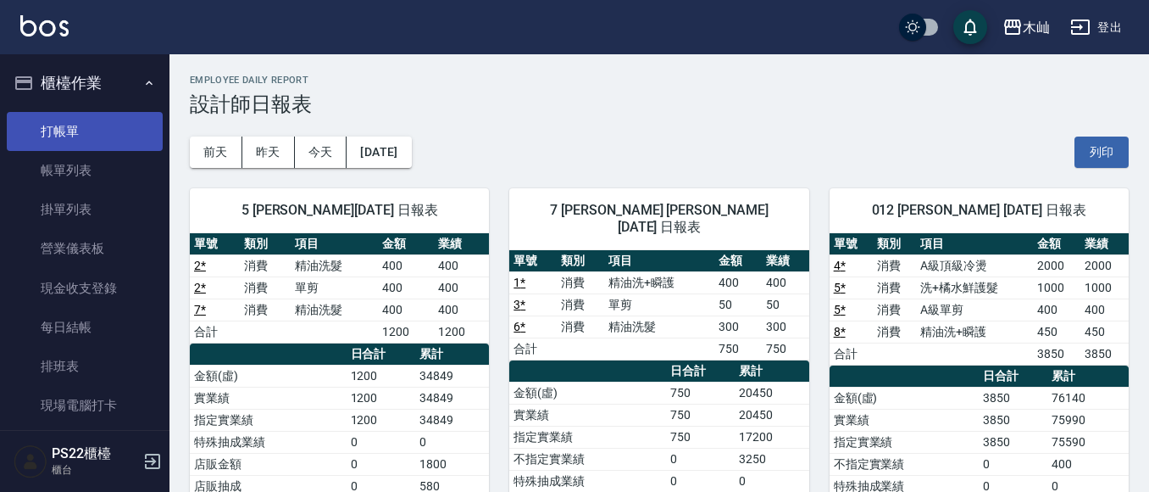
click at [59, 136] on link "打帳單" at bounding box center [85, 131] width 156 height 39
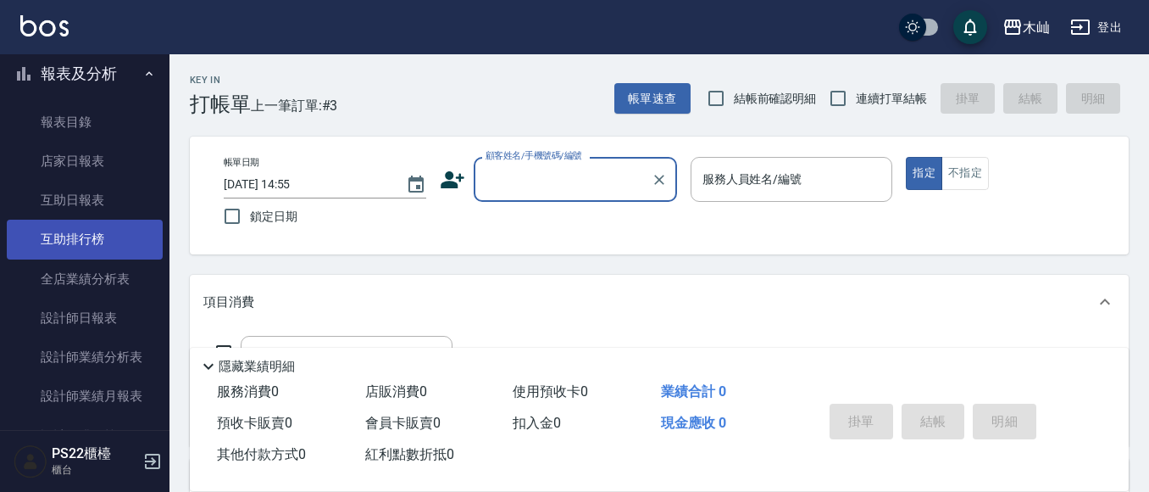
scroll to position [678, 0]
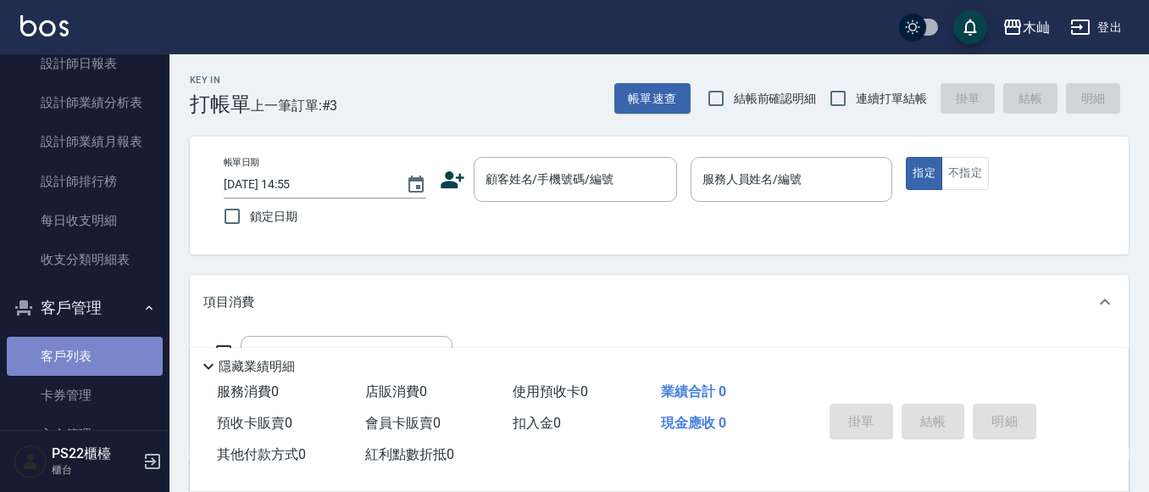
click at [101, 349] on link "客戶列表" at bounding box center [85, 356] width 156 height 39
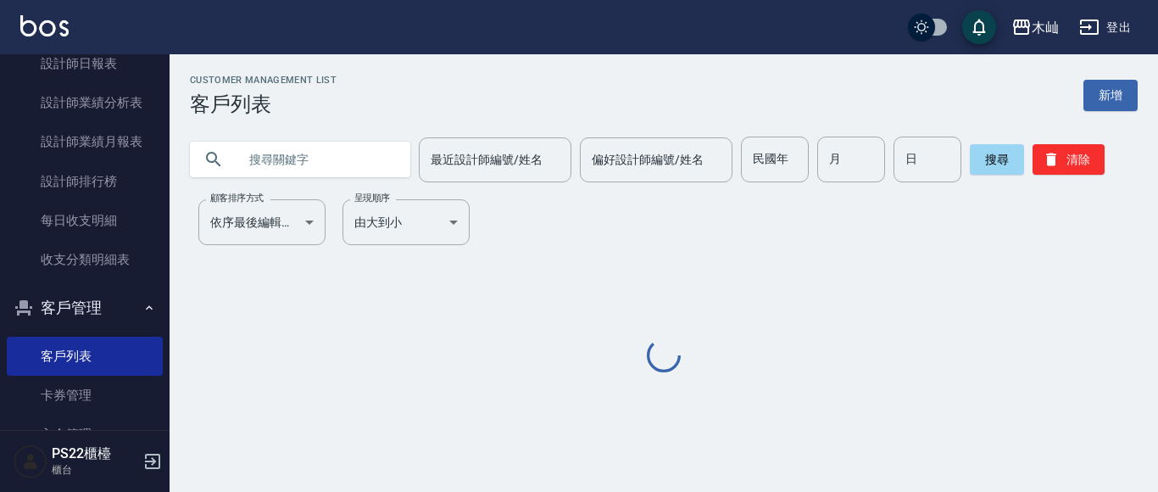
click at [287, 142] on input "text" at bounding box center [316, 159] width 159 height 46
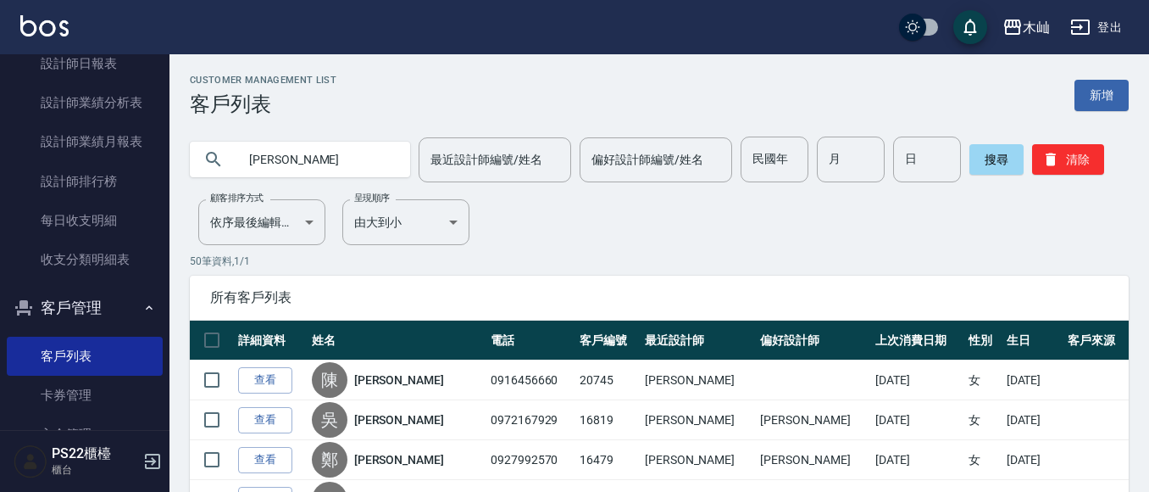
type input "[PERSON_NAME]"
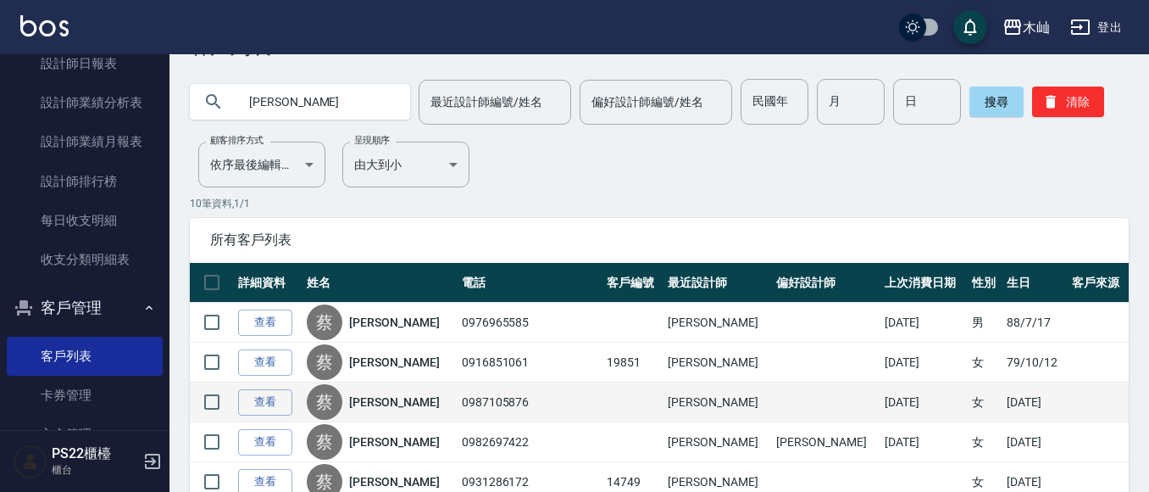
scroll to position [85, 0]
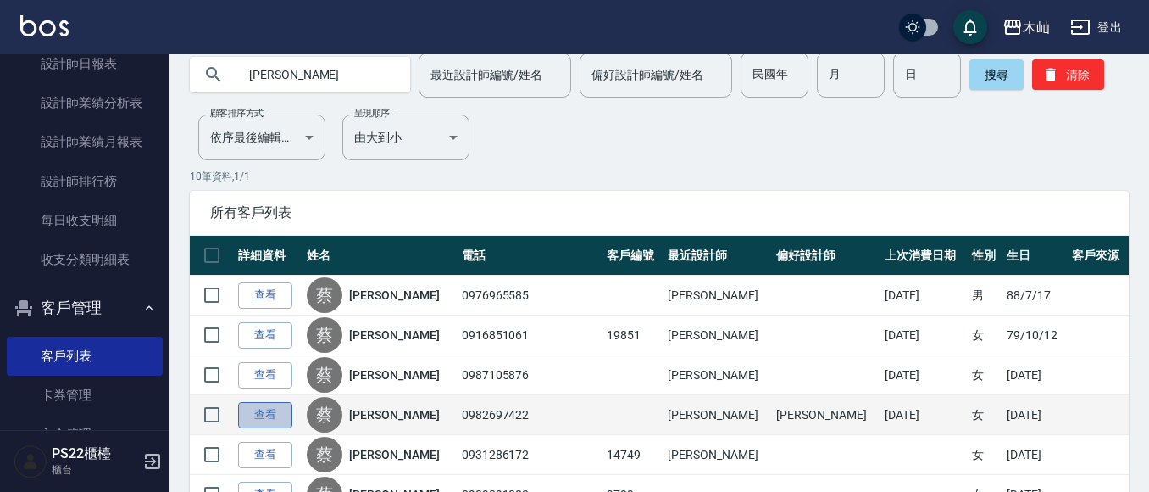
click at [287, 411] on link "查看" at bounding box center [265, 415] width 54 height 26
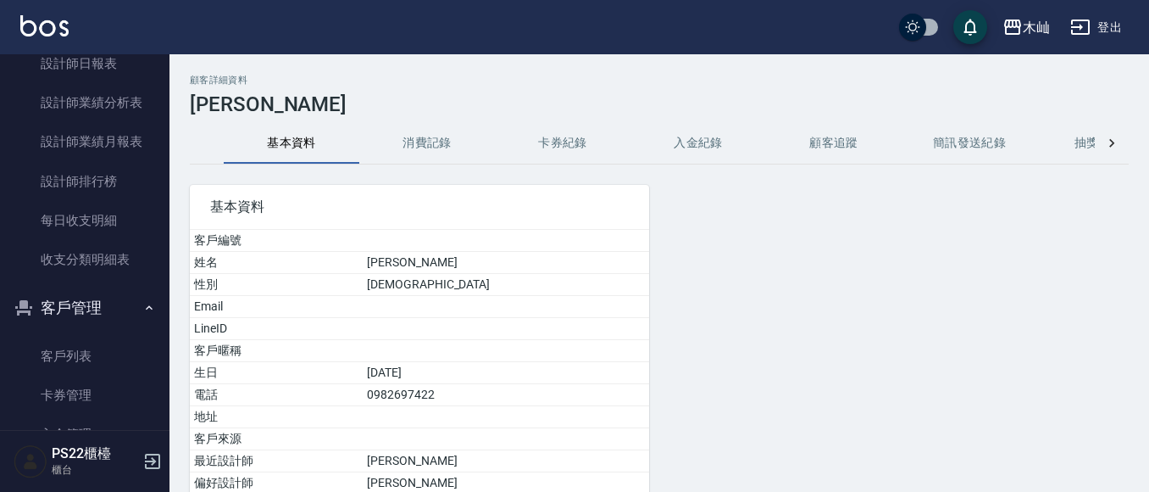
click at [469, 398] on td "0982697422" at bounding box center [506, 395] width 287 height 22
copy td "0982697422"
click at [444, 147] on button "消費記錄" at bounding box center [427, 143] width 136 height 41
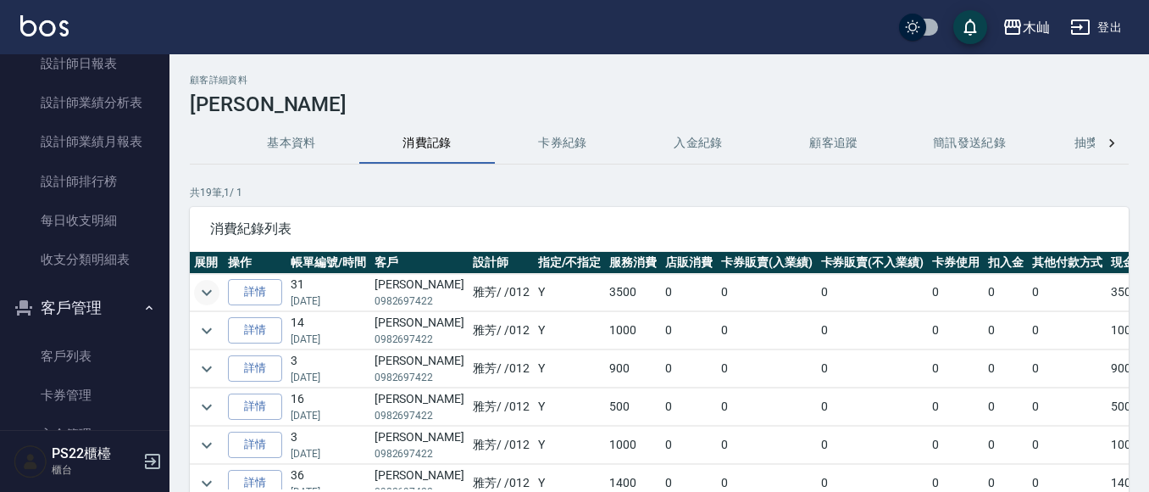
click at [205, 291] on icon "expand row" at bounding box center [207, 292] width 20 height 20
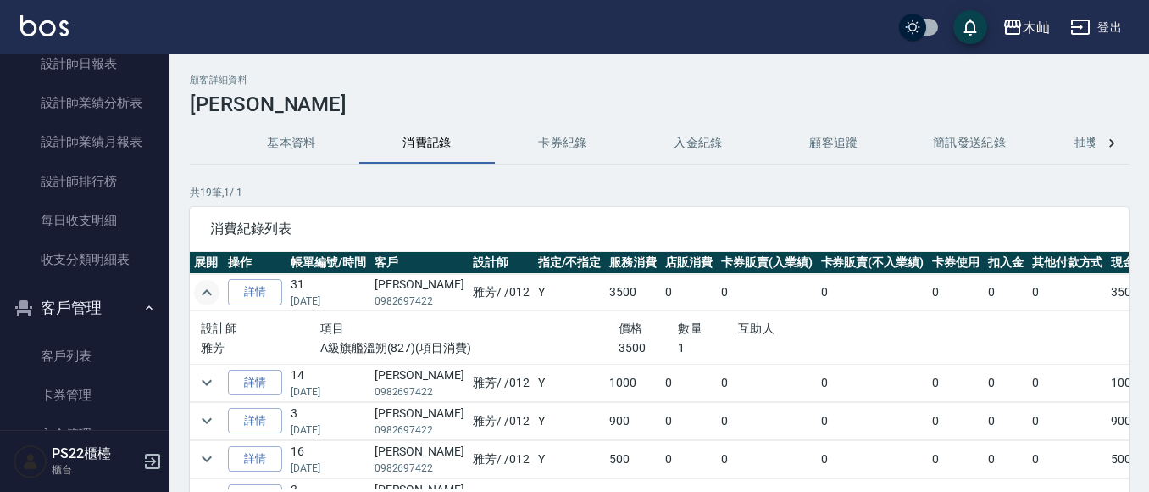
click at [205, 291] on icon "expand row" at bounding box center [207, 292] width 10 height 6
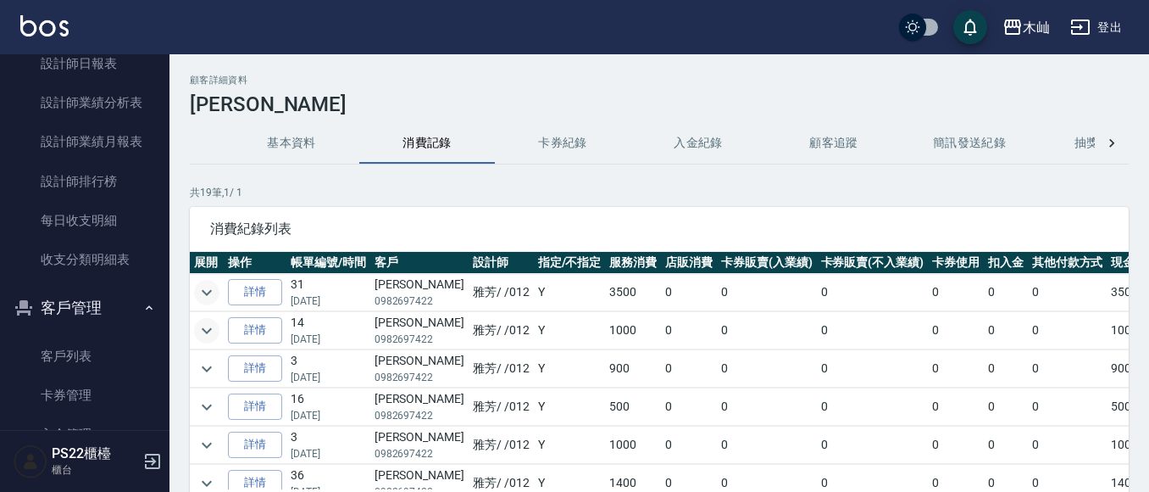
click at [214, 334] on icon "expand row" at bounding box center [207, 330] width 20 height 20
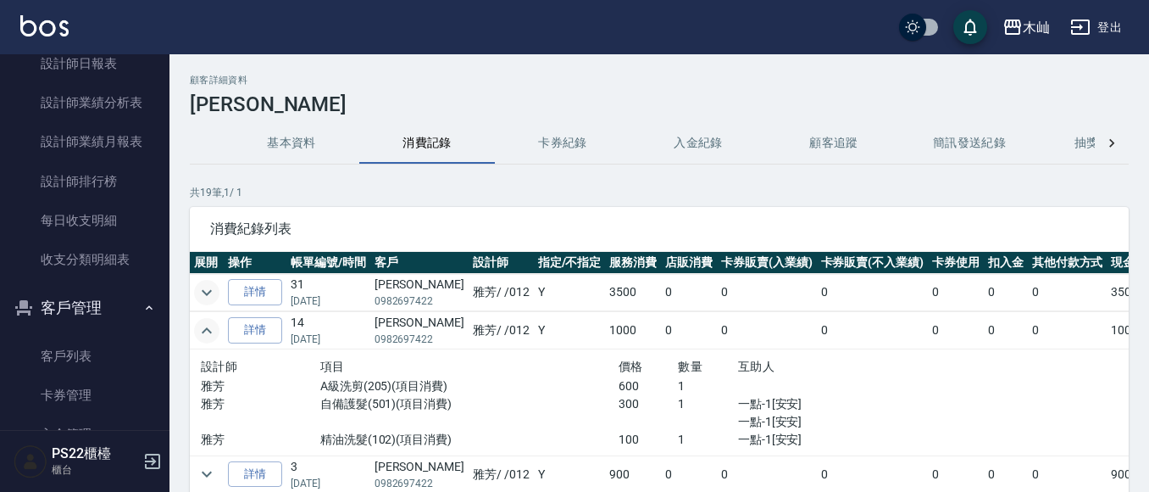
click at [414, 334] on p "0982697422" at bounding box center [420, 338] width 90 height 15
copy p "0982697422"
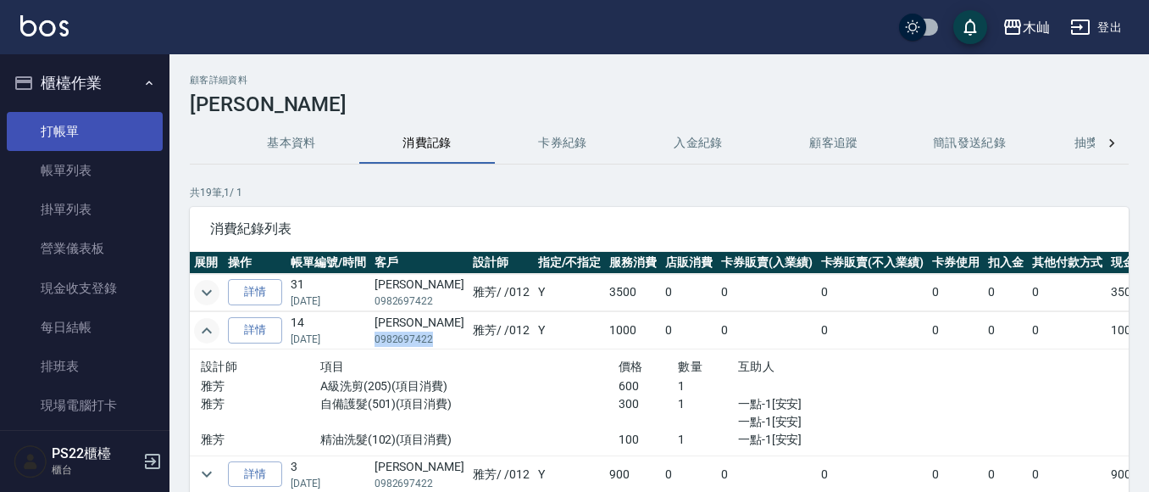
click at [85, 134] on link "打帳單" at bounding box center [85, 131] width 156 height 39
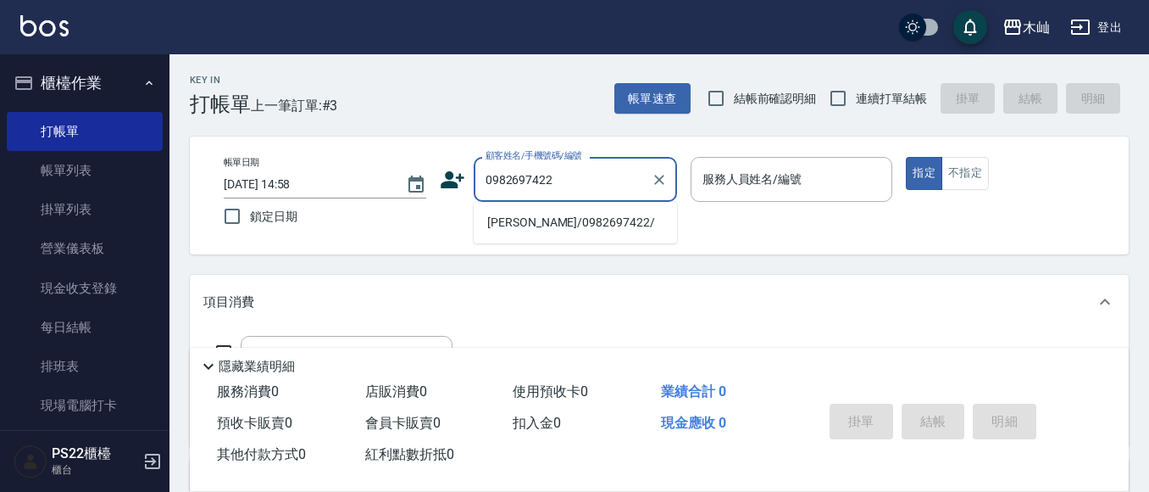
click at [597, 219] on li "[PERSON_NAME]/0982697422/" at bounding box center [575, 223] width 203 height 28
type input "[PERSON_NAME]/0982697422/"
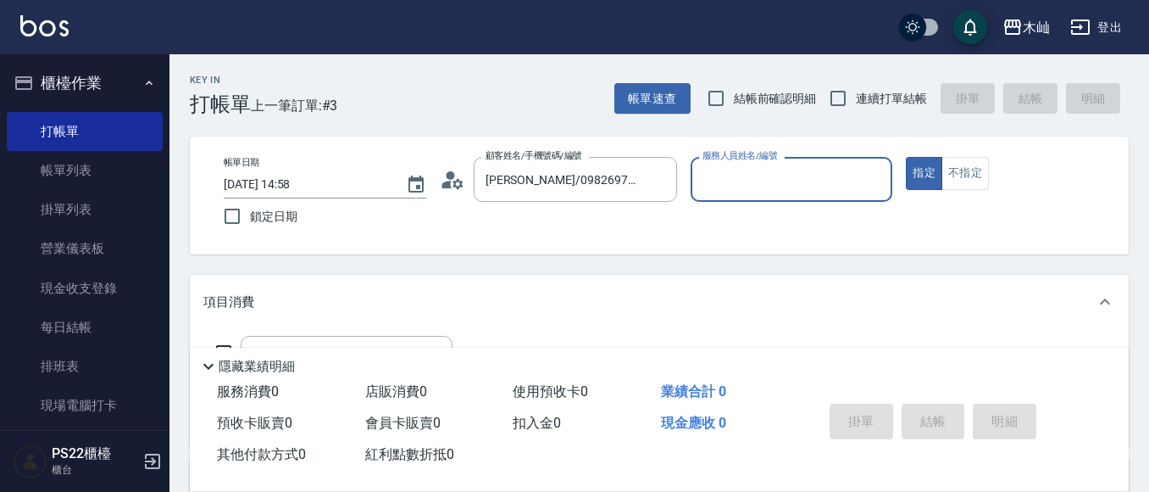
type input "雅芳-012"
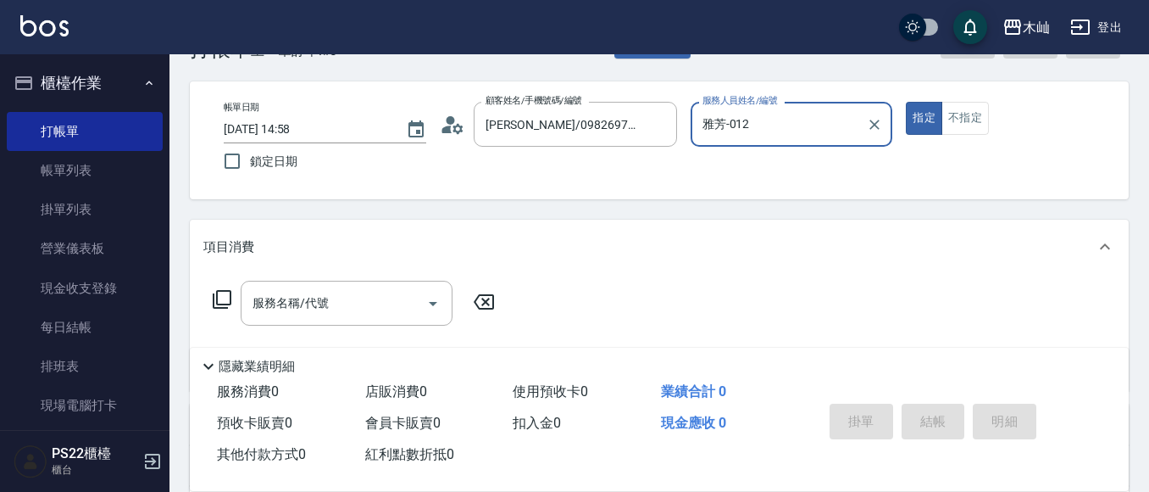
scroll to position [85, 0]
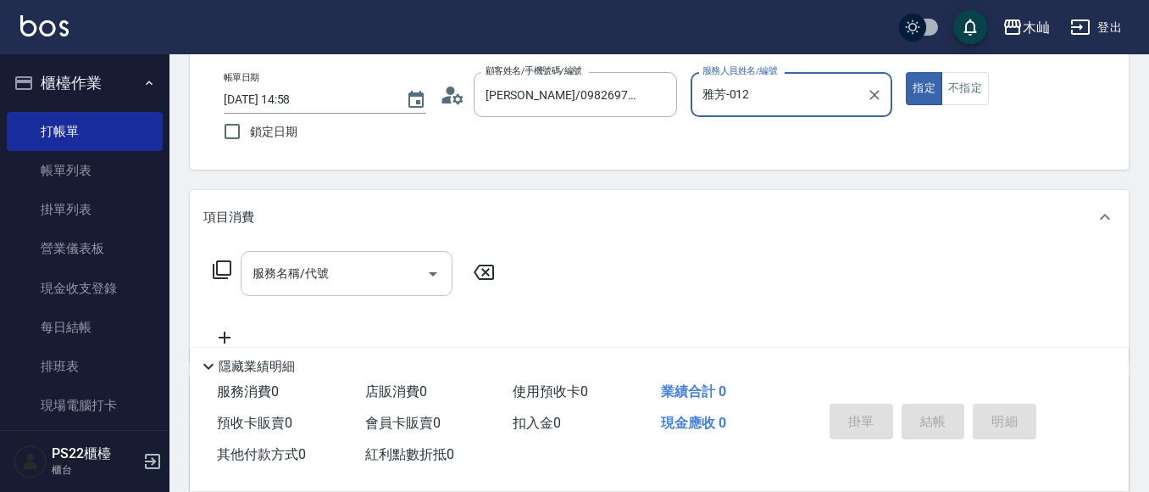
click at [392, 275] on input "服務名稱/代號" at bounding box center [333, 274] width 171 height 30
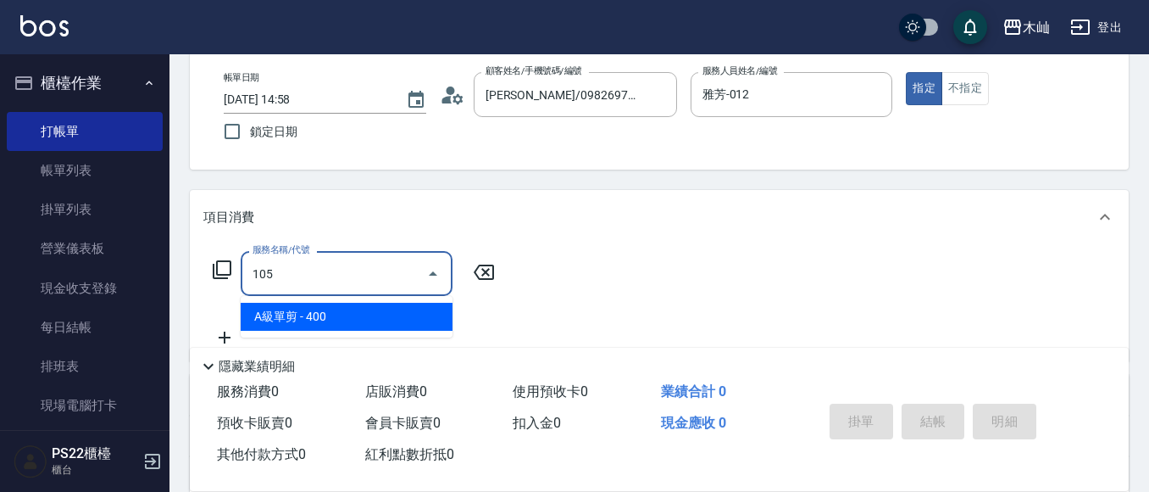
type input "A級單剪(105)"
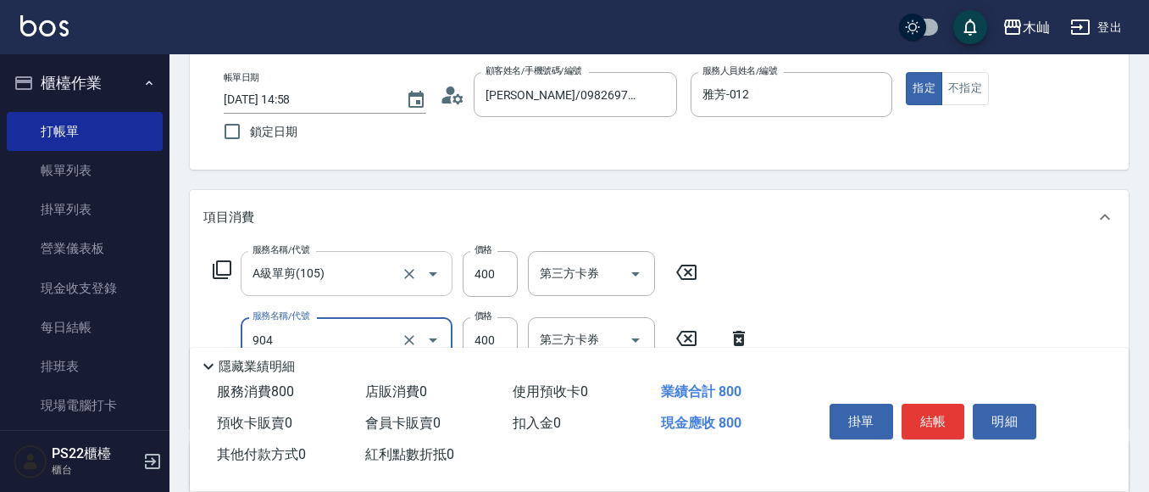
type input "精油洗+瞬護(904)"
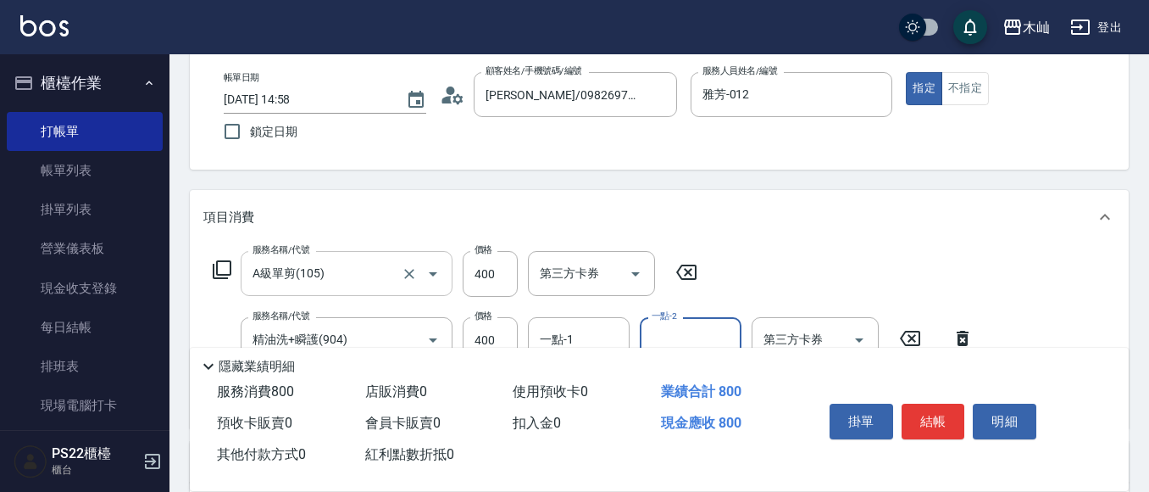
scroll to position [170, 0]
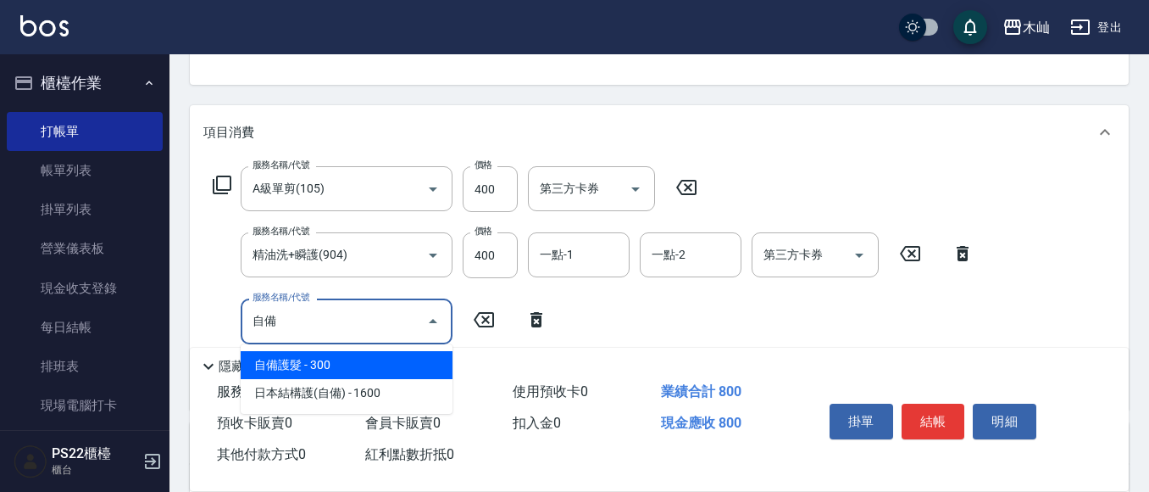
click at [412, 360] on span "自備護髮 - 300" at bounding box center [347, 365] width 212 height 28
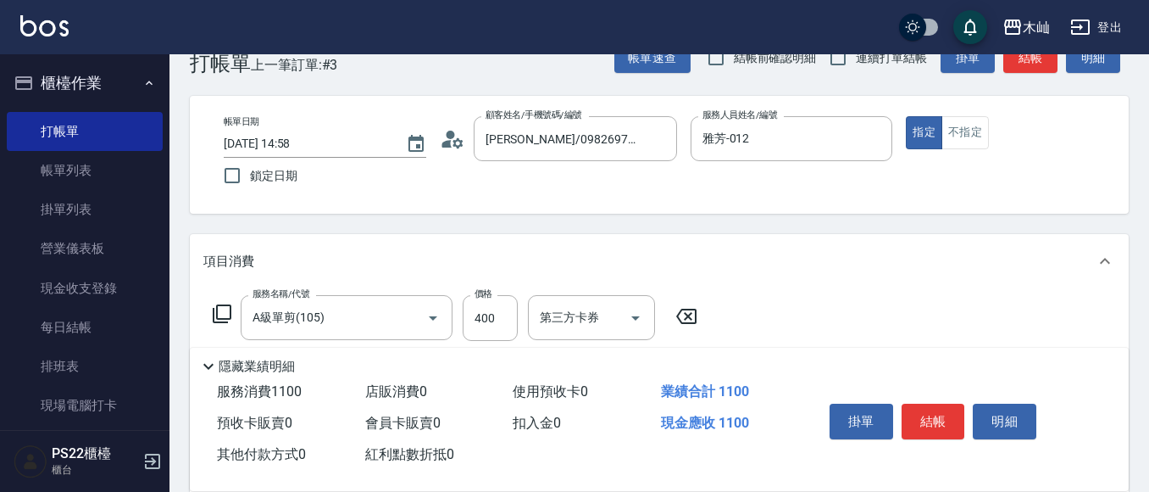
scroll to position [0, 0]
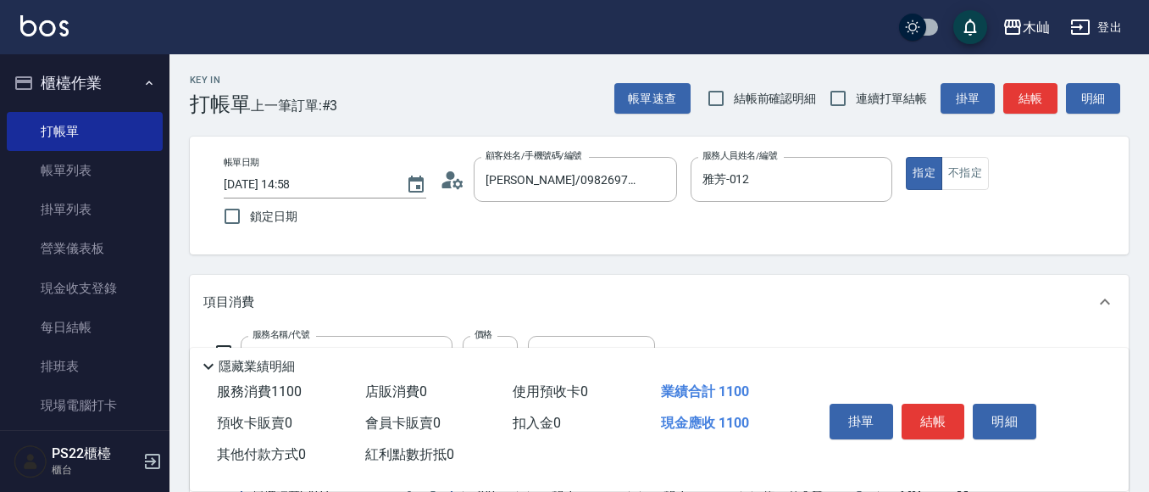
type input "自備護髮(501)"
click at [935, 408] on button "結帳" at bounding box center [934, 421] width 64 height 36
